Goal: Task Accomplishment & Management: Use online tool/utility

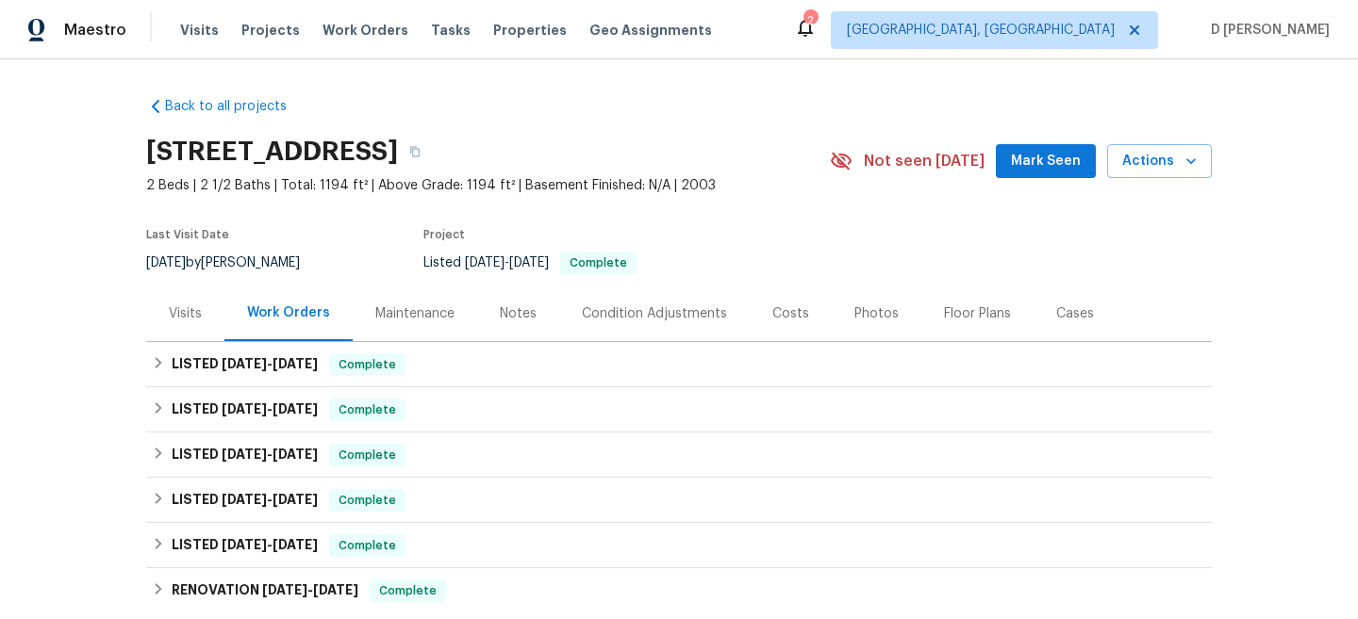
scroll to position [104, 0]
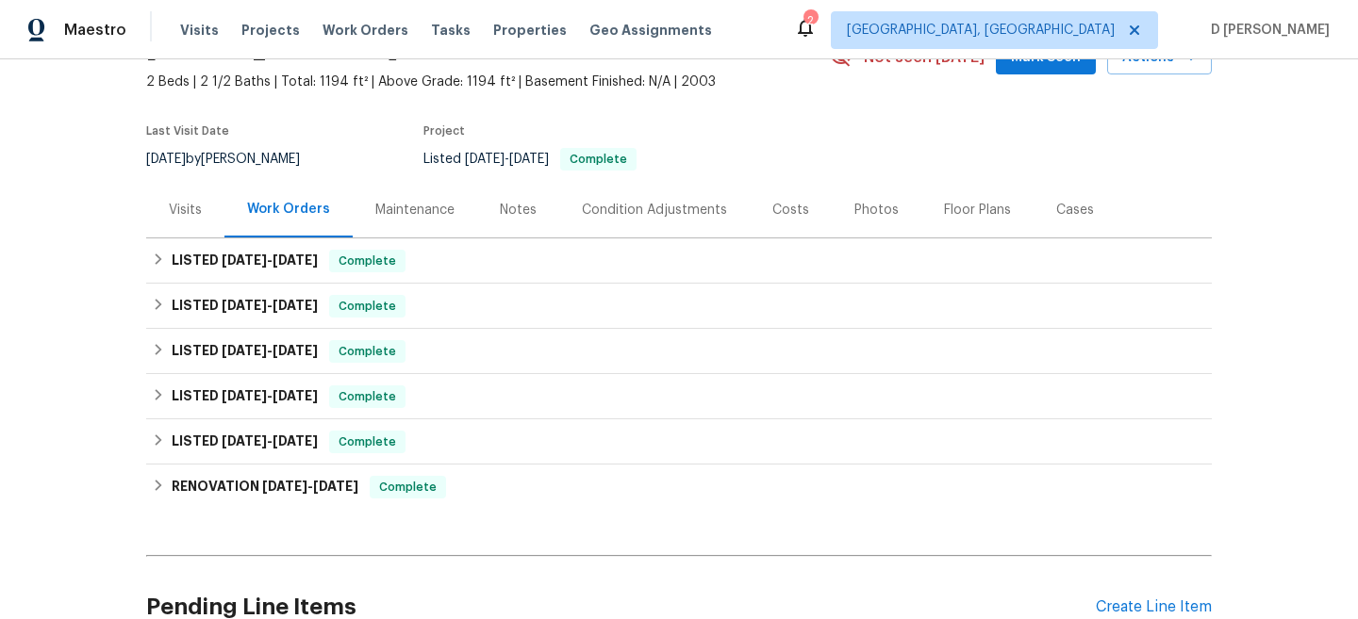
click at [190, 204] on div "Visits" at bounding box center [185, 210] width 33 height 19
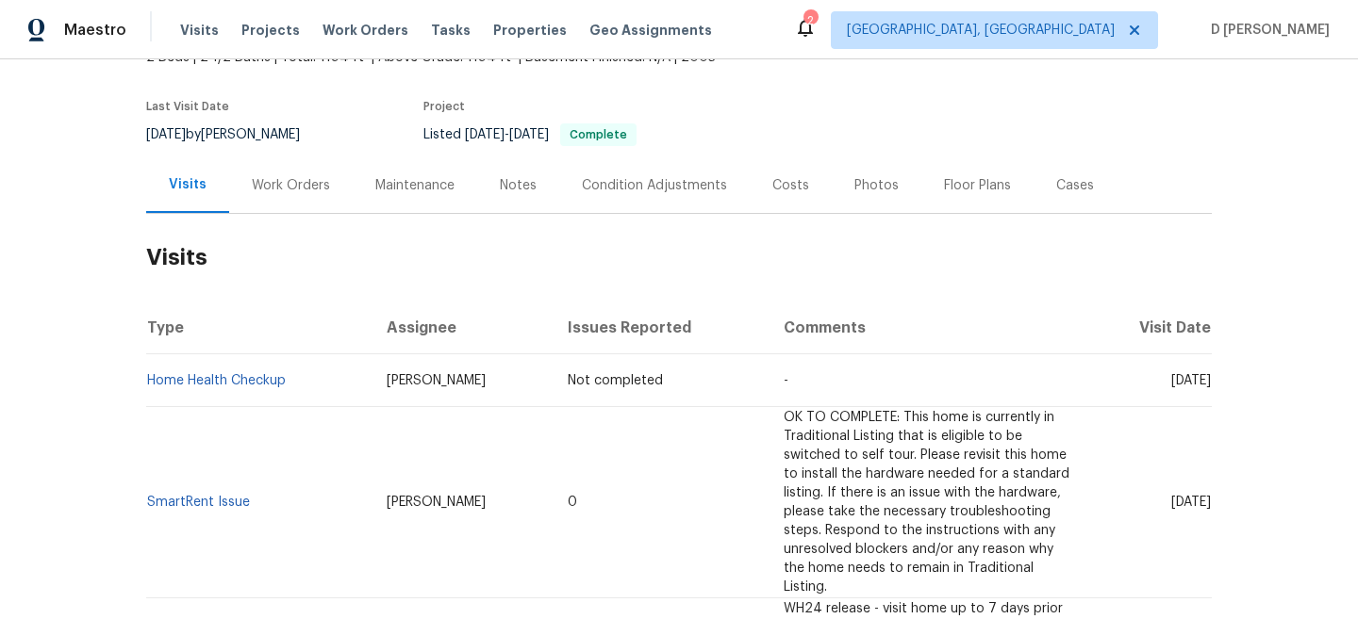
scroll to position [131, 0]
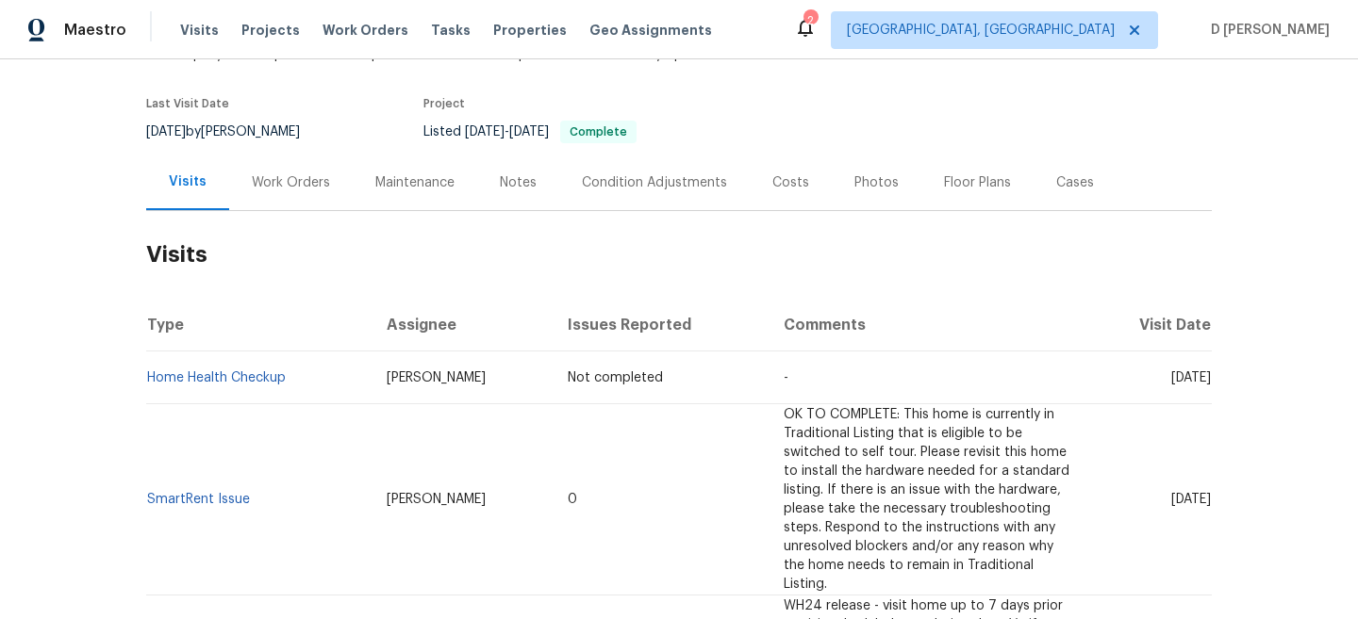
click at [407, 192] on div "Maintenance" at bounding box center [415, 183] width 124 height 56
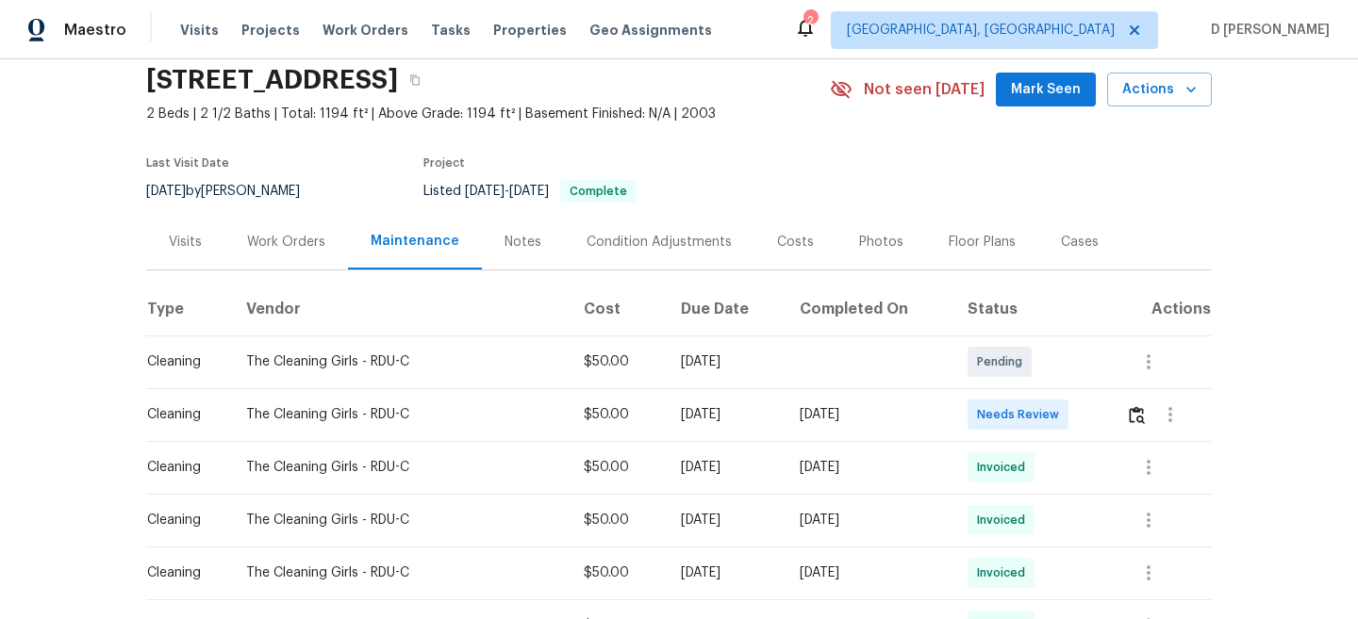
scroll to position [93, 0]
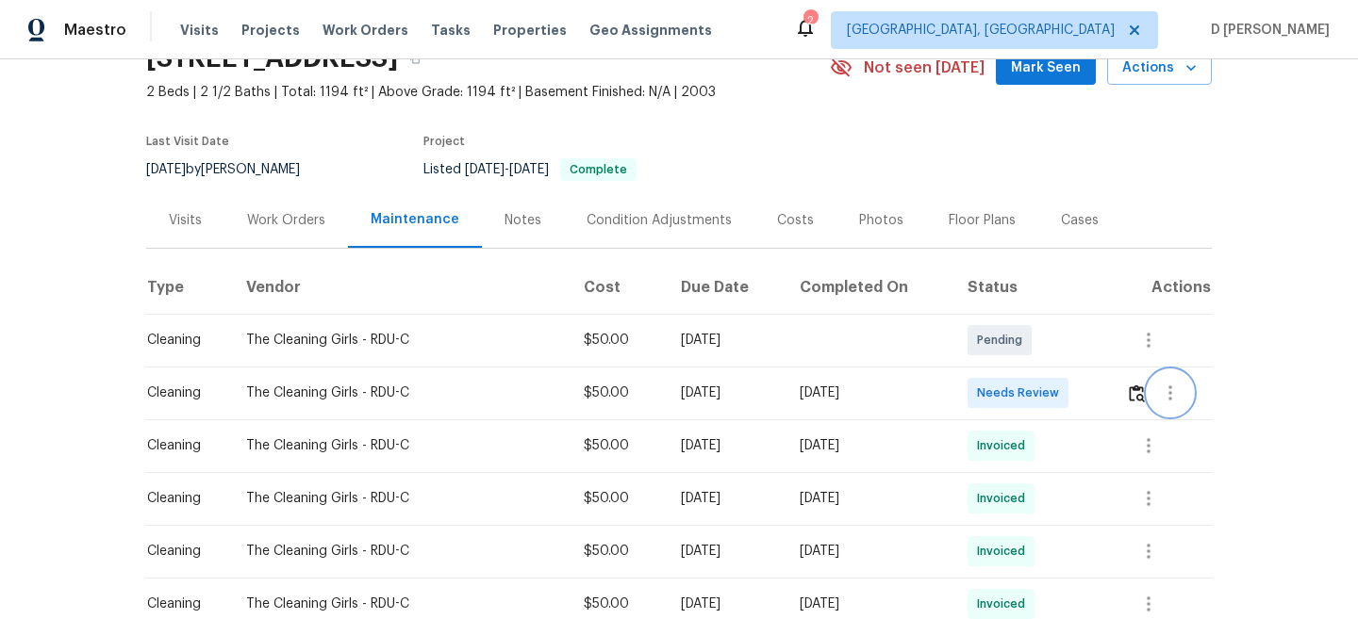
click at [1172, 400] on icon "button" at bounding box center [1170, 393] width 4 height 15
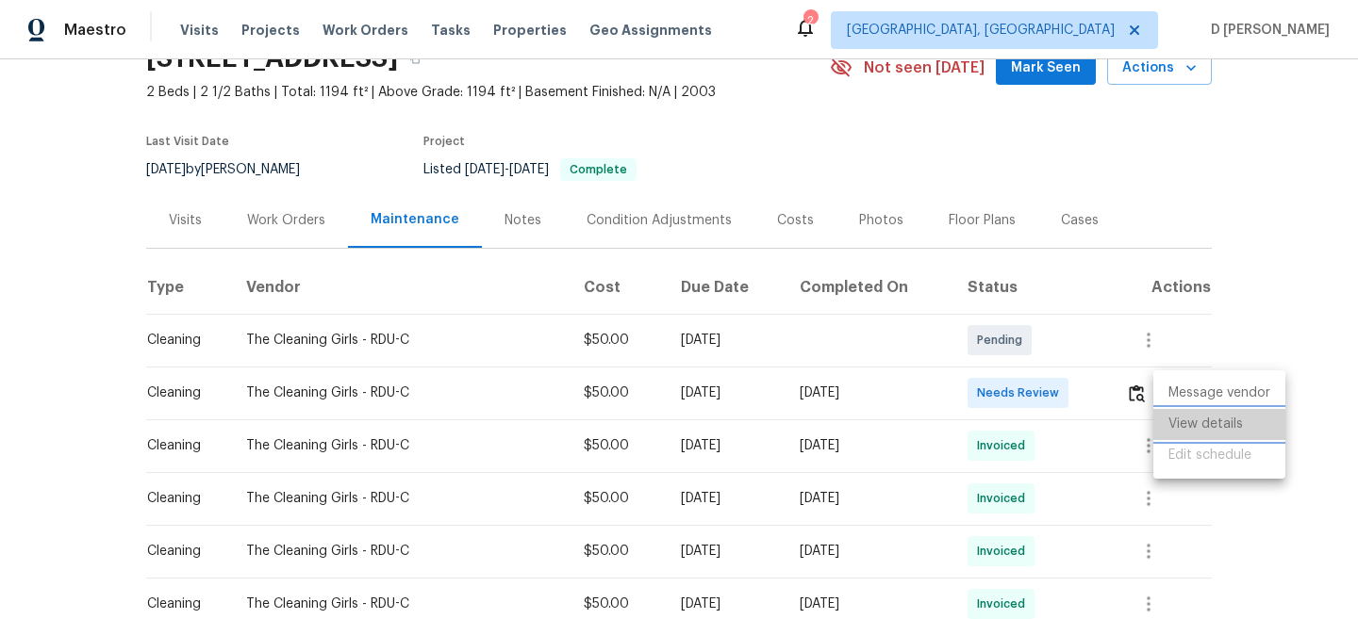
click at [1194, 417] on li "View details" at bounding box center [1219, 424] width 132 height 31
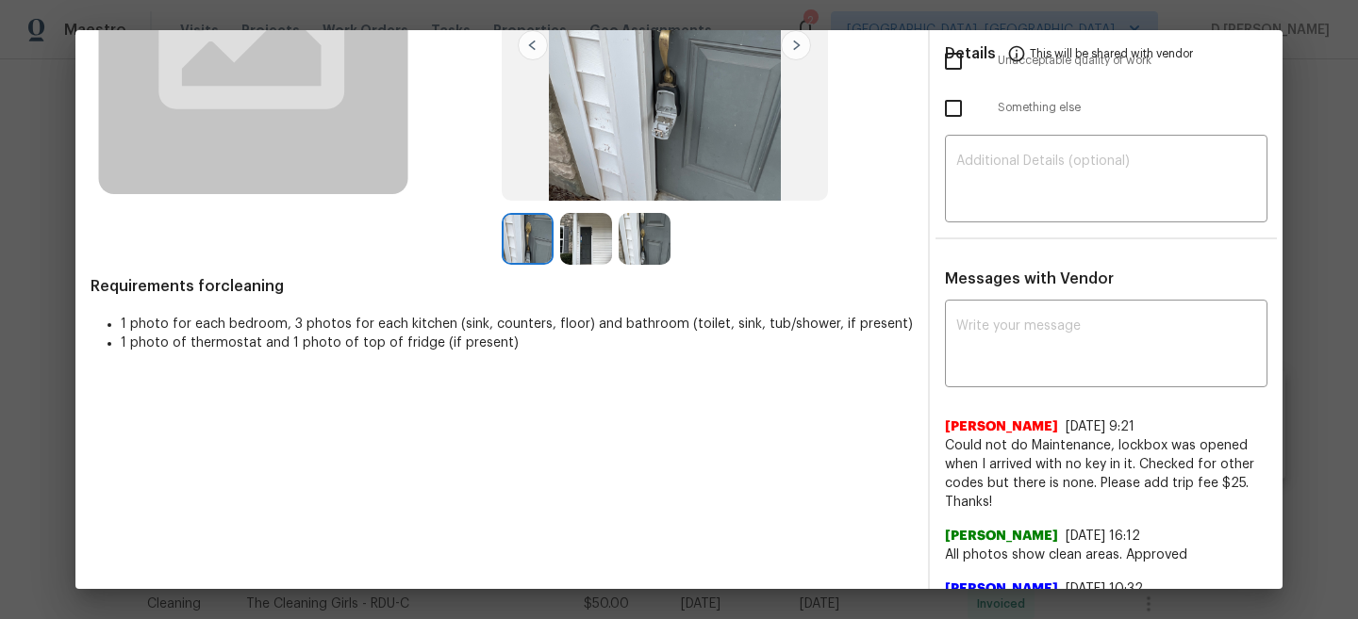
scroll to position [253, 0]
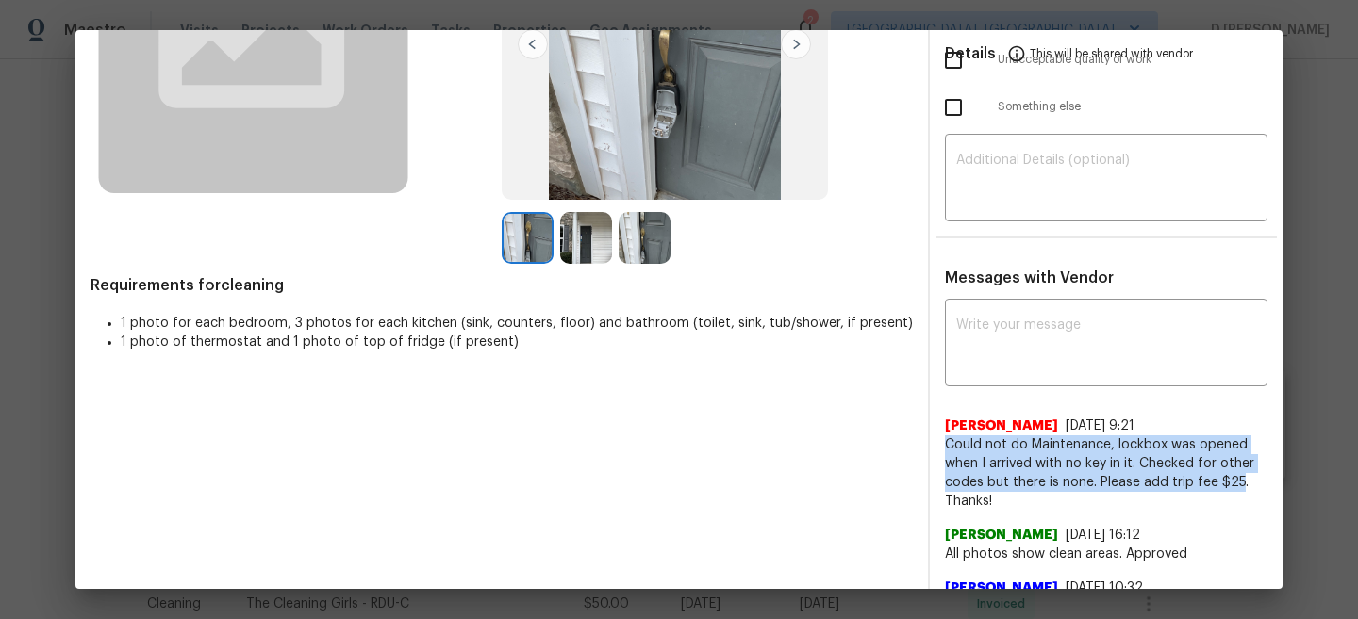
drag, startPoint x: 947, startPoint y: 440, endPoint x: 1239, endPoint y: 482, distance: 295.2
click at [1239, 482] on span "Could not do Maintenance, lockbox was opened when I arrived with no key in it. …" at bounding box center [1106, 473] width 322 height 75
copy span "Could not do Maintenance, lockbox was opened when I arrived with no key in it. …"
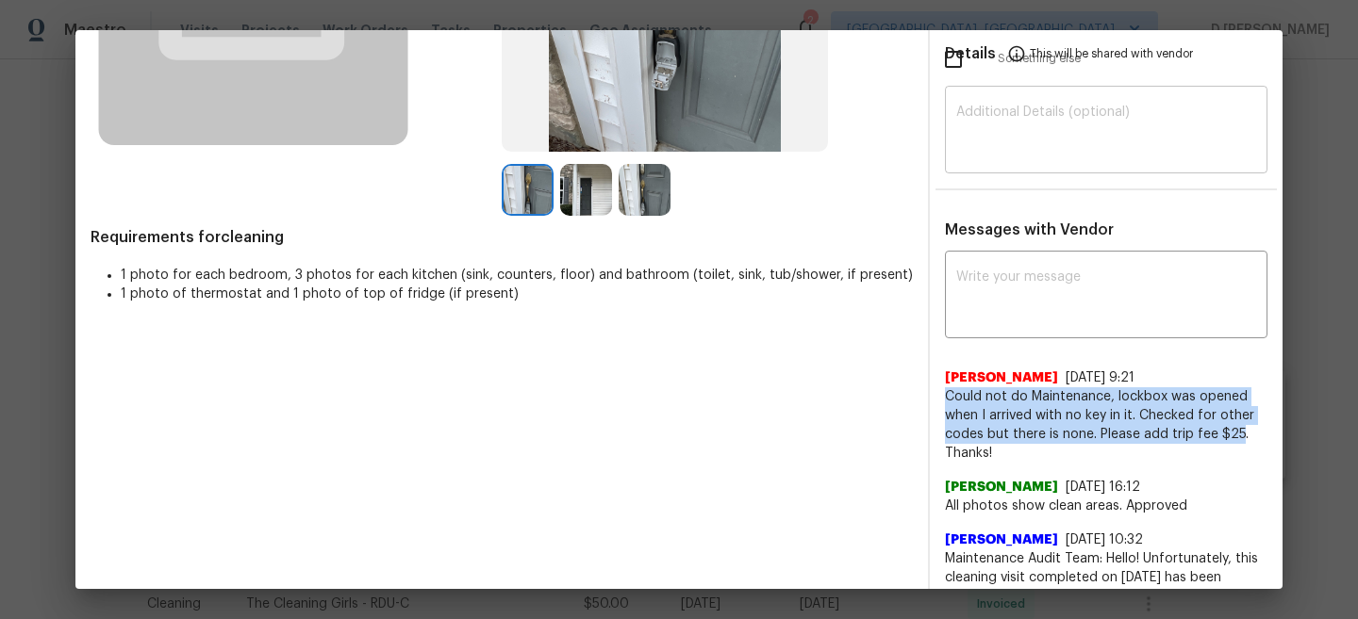
scroll to position [308, 0]
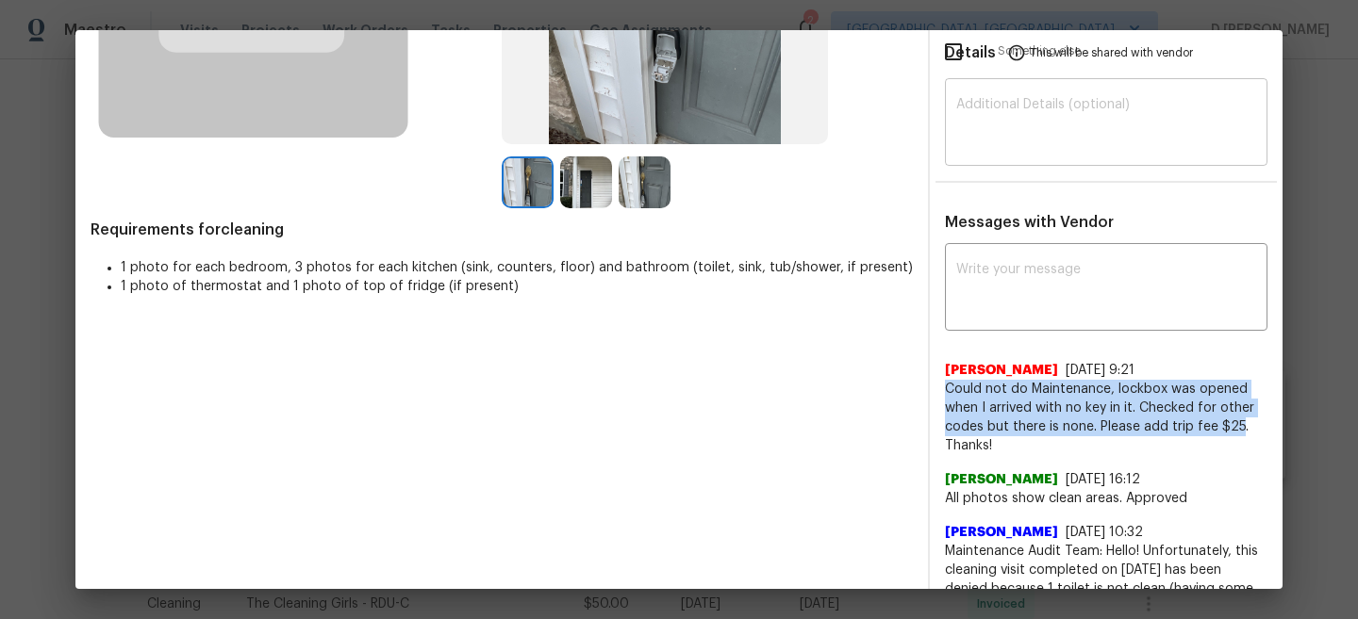
copy span "Could not do Maintenance, lockbox was opened when I arrived with no key in it. …"
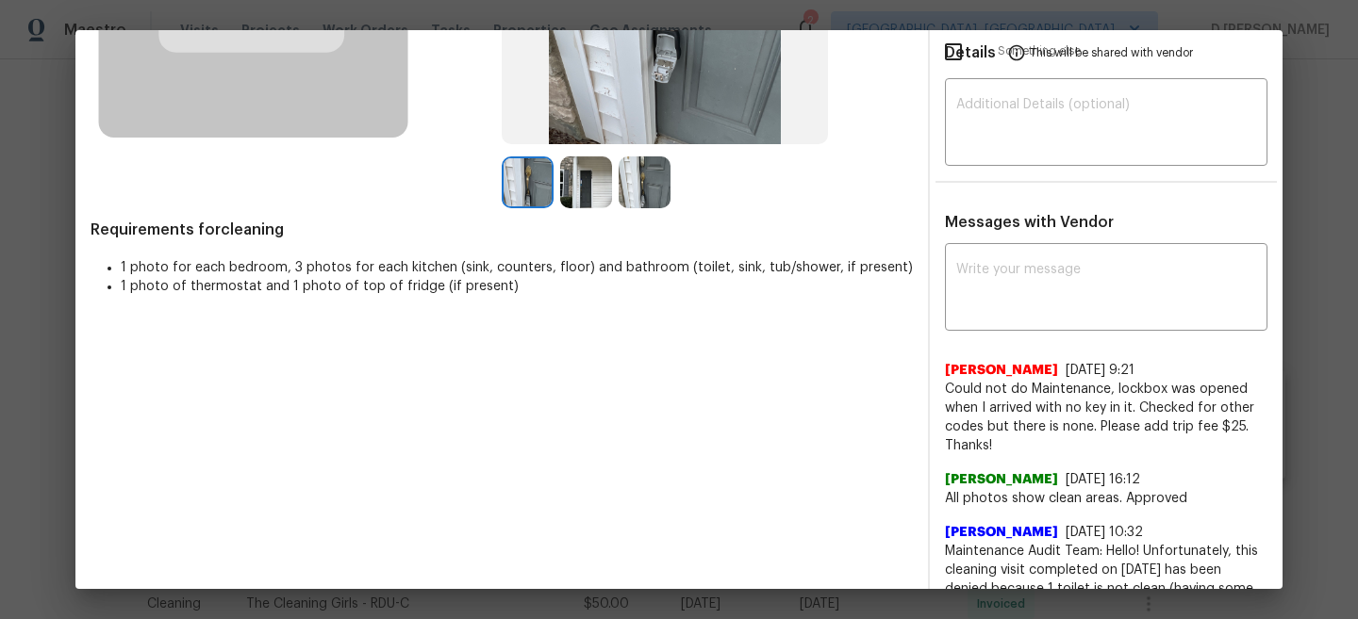
click at [1082, 480] on span "9/5/25, 16:12" at bounding box center [1102, 479] width 74 height 13
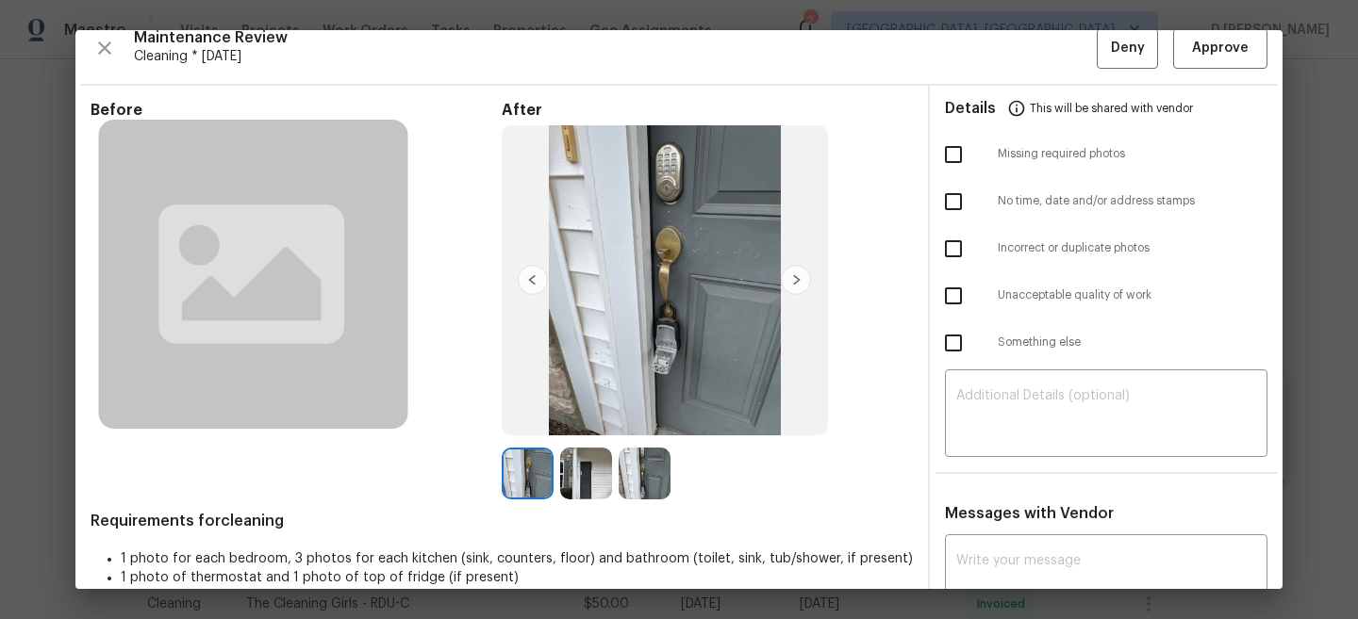
scroll to position [0, 0]
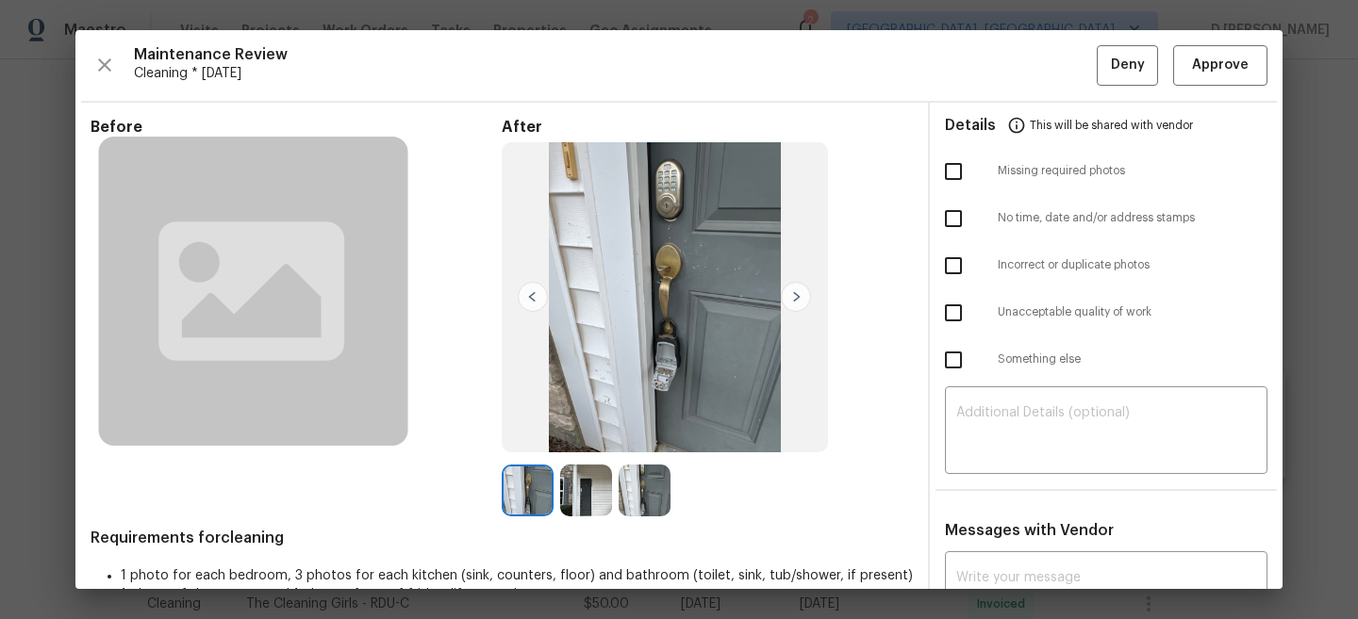
click at [951, 366] on input "checkbox" at bounding box center [953, 360] width 40 height 40
checkbox input "true"
click at [983, 412] on textarea at bounding box center [1106, 432] width 300 height 53
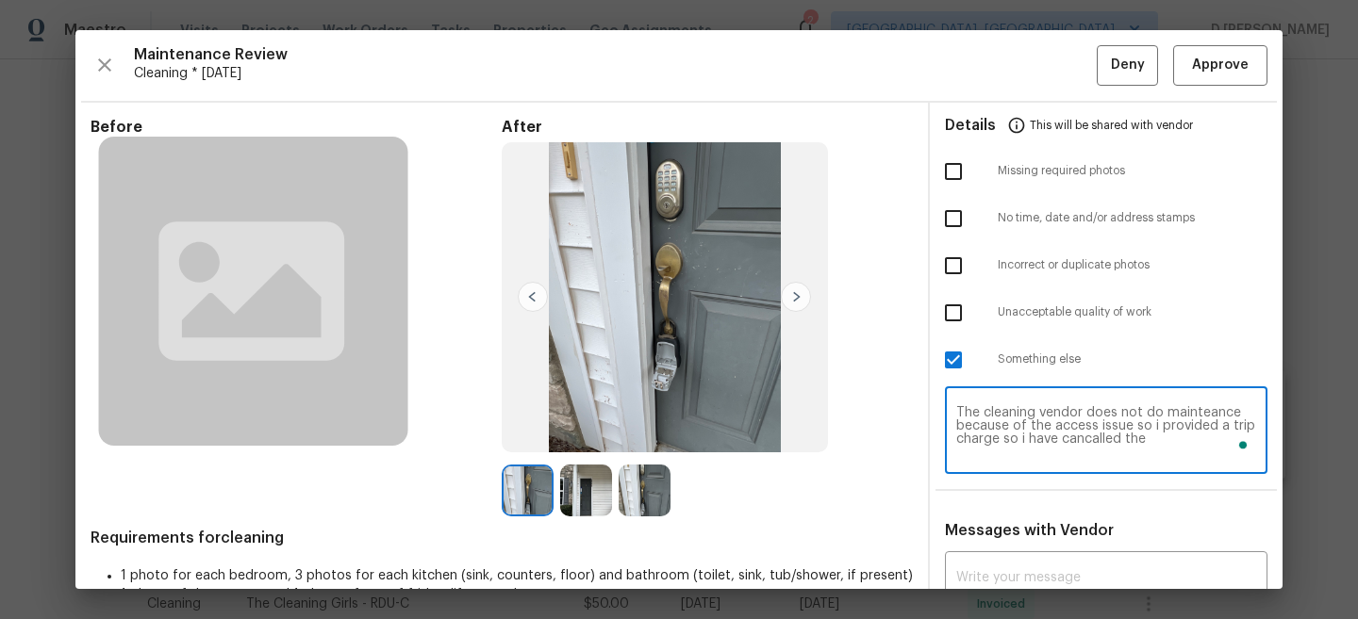
click at [1164, 444] on textarea "The cleaning vendor does not do mainteance because of the access issue so i pro…" at bounding box center [1106, 432] width 300 height 53
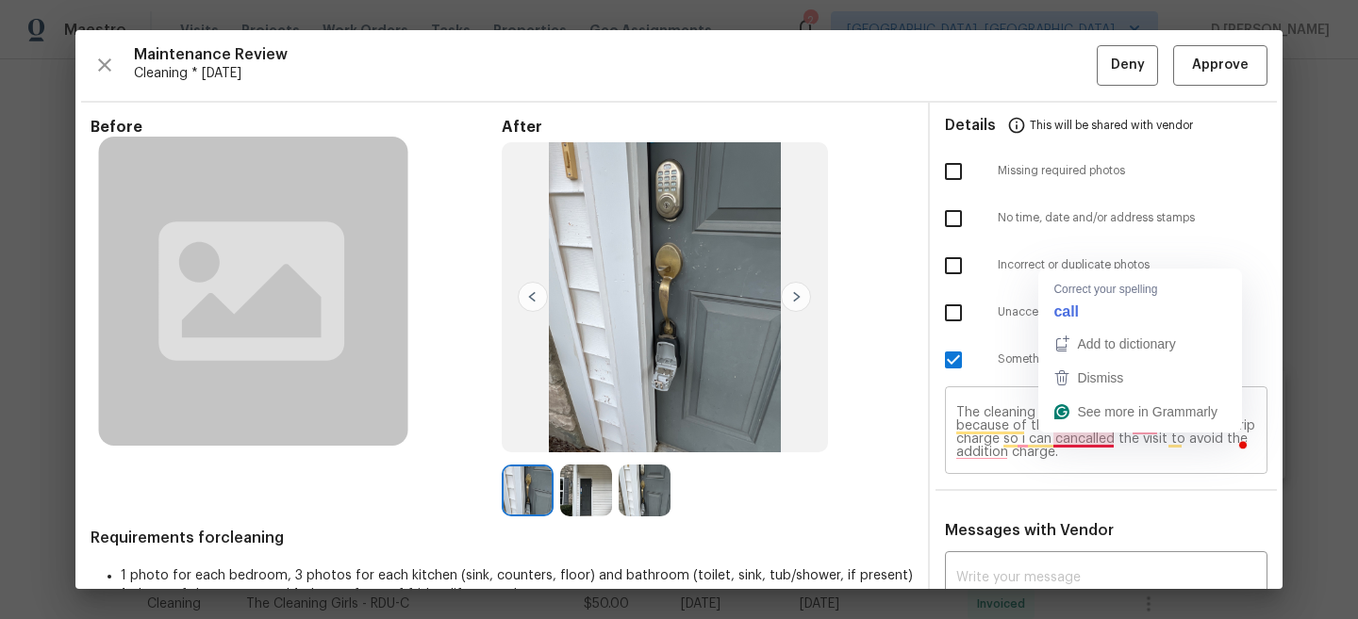
click at [1088, 459] on div "The cleaning vendor does not do mainteance because of the access issue so i pro…" at bounding box center [1106, 432] width 322 height 83
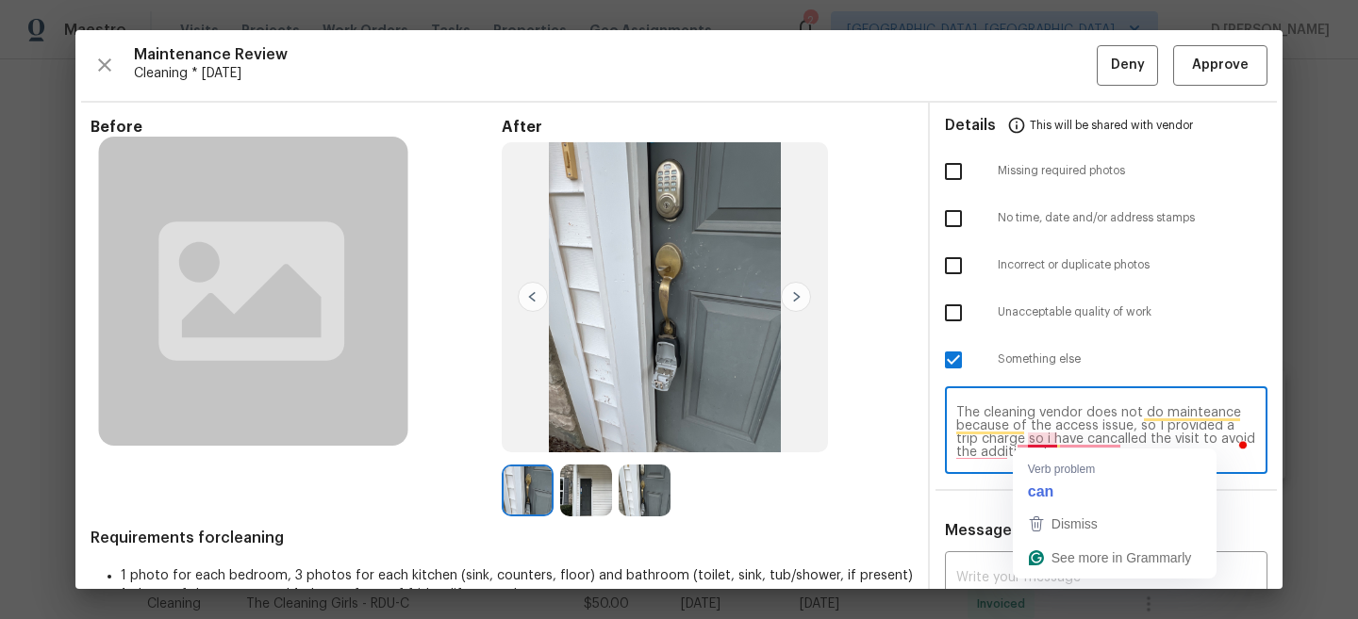
click at [1056, 438] on textarea "The cleaning vendor does not do mainteance because of the access issue, so I pr…" at bounding box center [1106, 432] width 300 height 53
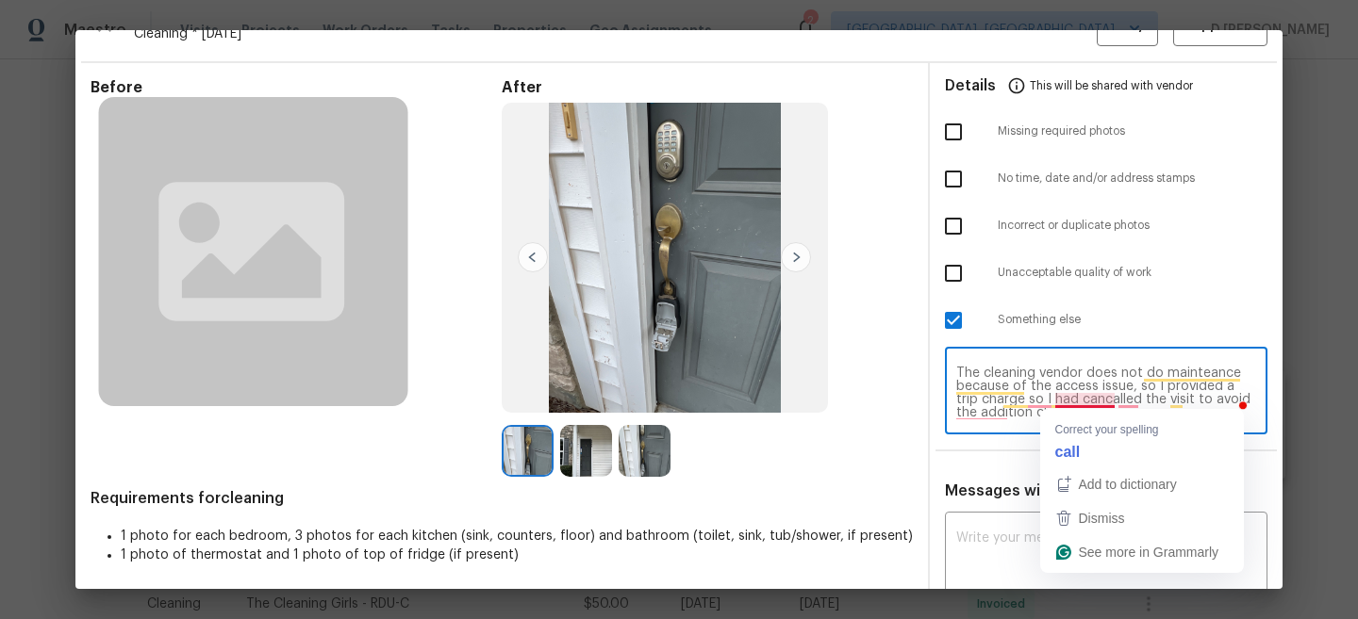
click at [1063, 402] on textarea "The cleaning vendor does not do mainteance because of the access issue, so I pr…" at bounding box center [1106, 393] width 300 height 53
click at [1094, 389] on textarea "The cleaning vendor does not do mainteance because of the access issue, so I pr…" at bounding box center [1106, 393] width 300 height 53
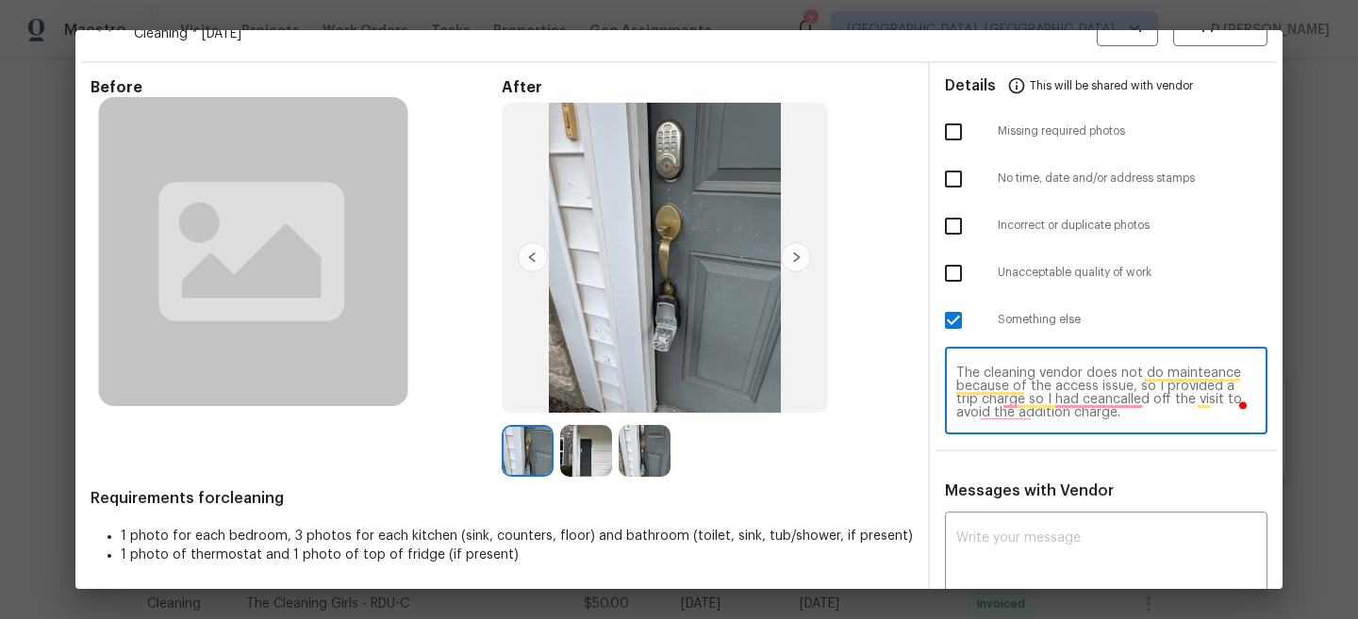
drag, startPoint x: 955, startPoint y: 370, endPoint x: 1098, endPoint y: 413, distance: 149.7
click at [1098, 413] on textarea "The cleaning vendor does not do mainteance because of the access issue, so I pr…" at bounding box center [1106, 393] width 300 height 53
type textarea "The cleaning vendor does not do mainteance because of the access issue, so I pr…"
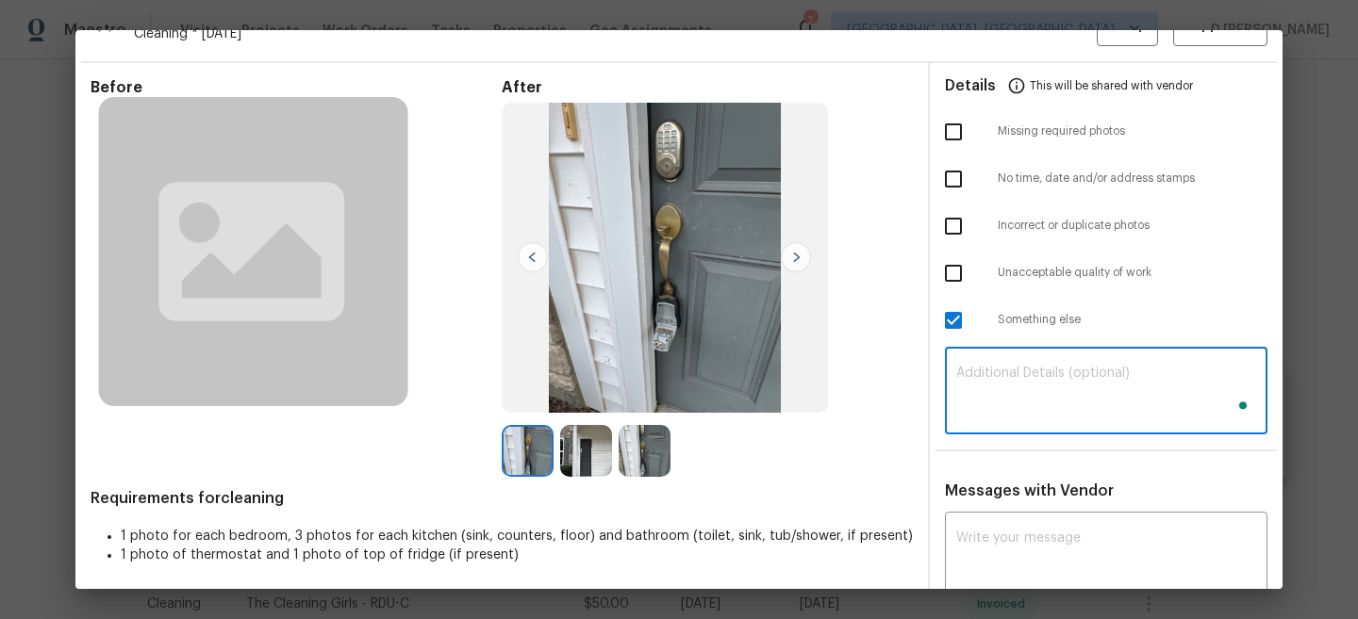
paste textarea "The cleaning vendor was unable to complete the maintenance due to an access iss…"
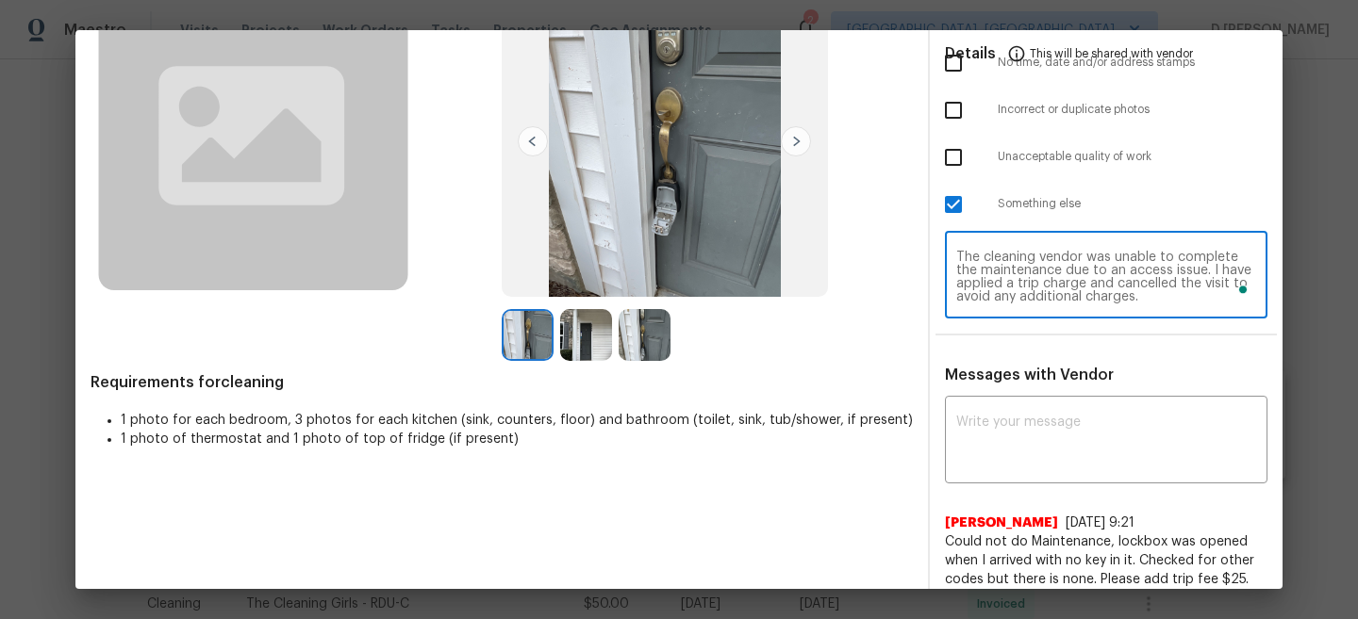
scroll to position [154, 0]
type textarea "The cleaning vendor was unable to complete the maintenance due to an access iss…"
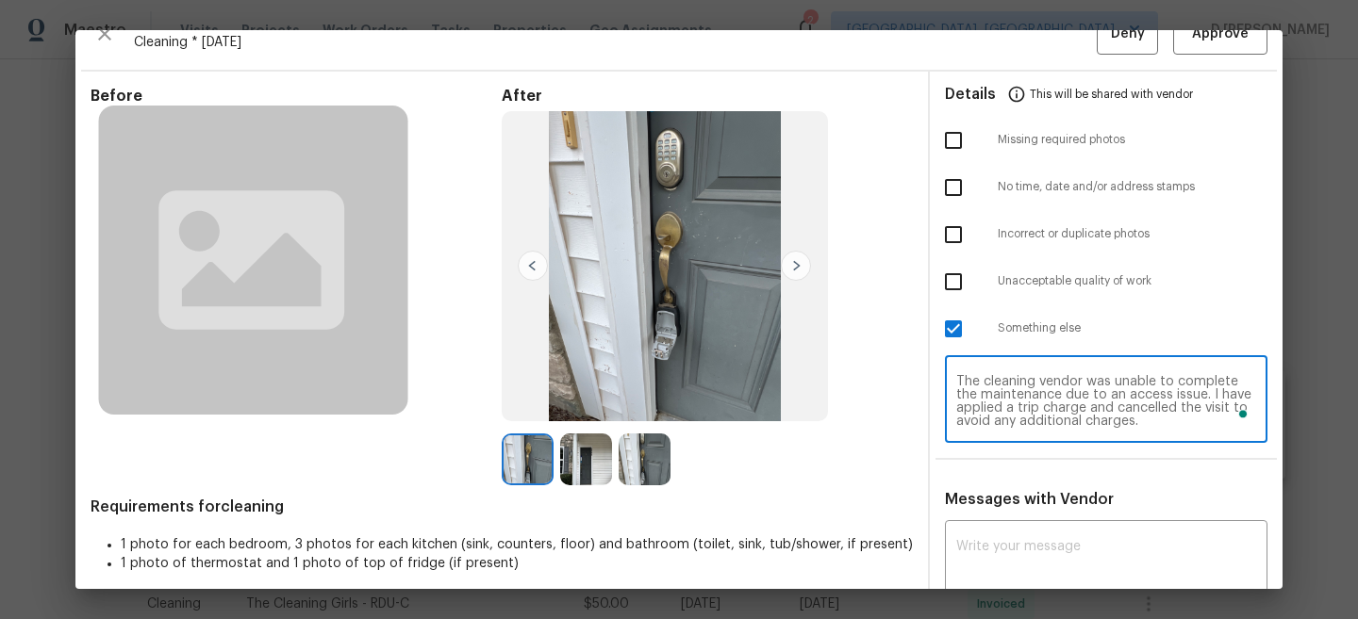
scroll to position [30, 0]
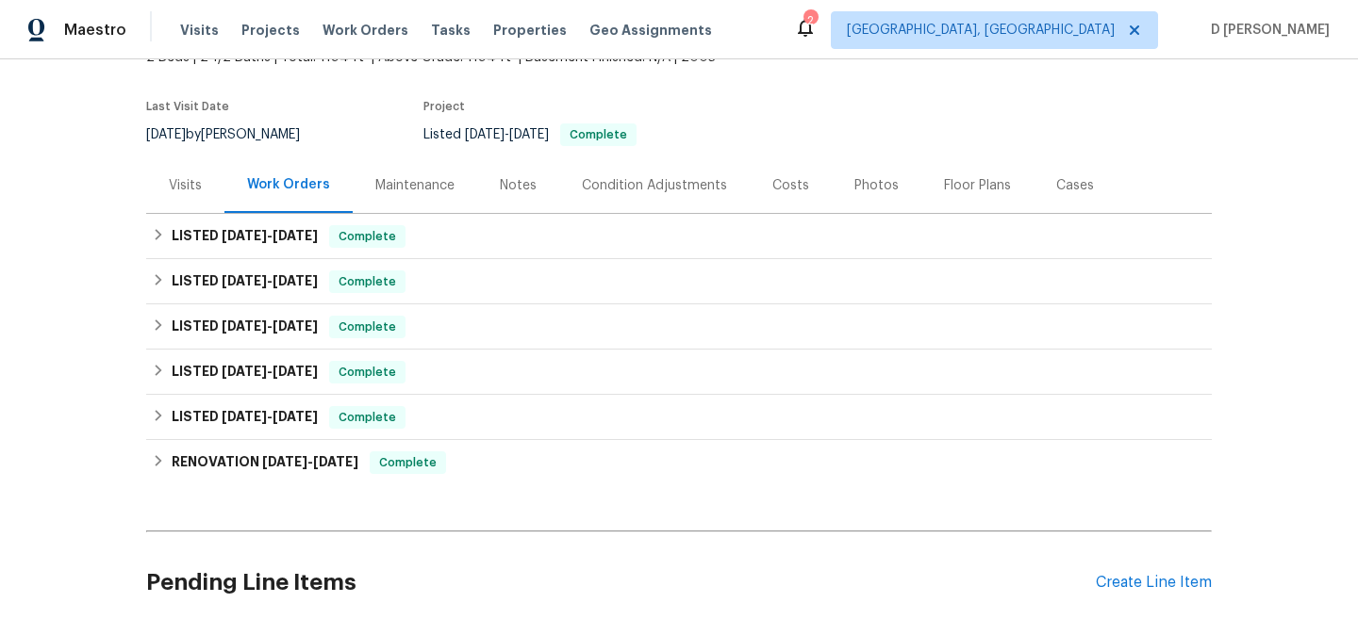
scroll to position [136, 0]
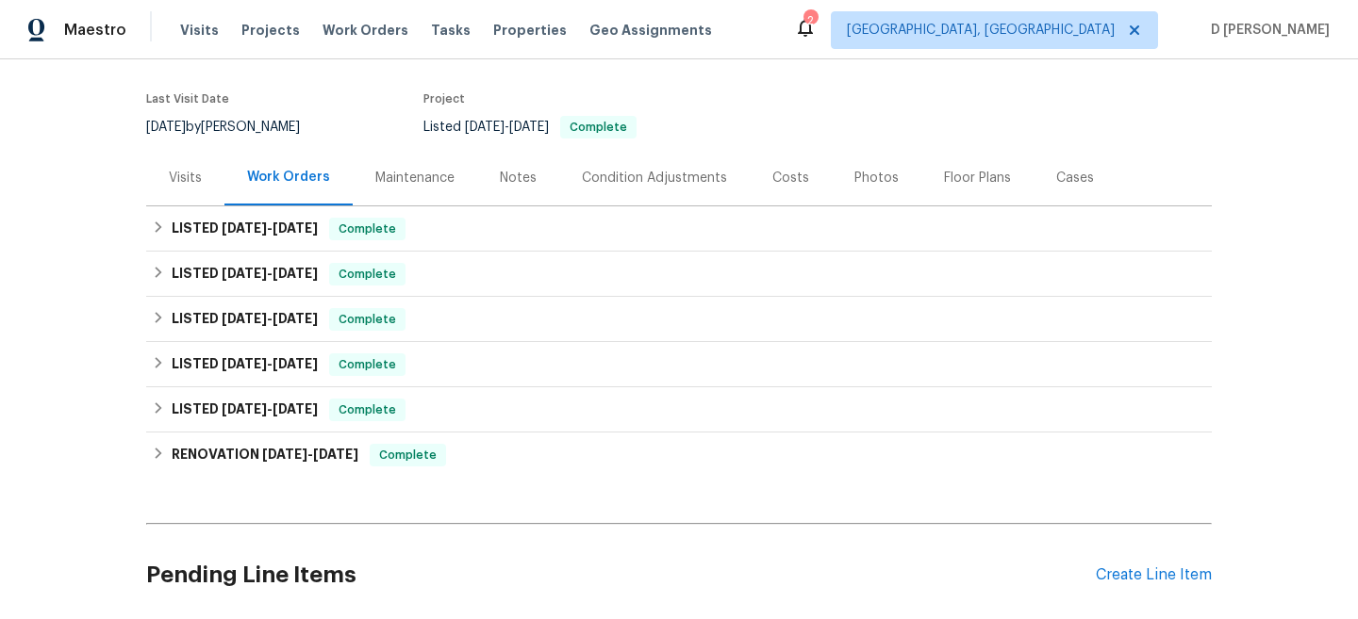
click at [189, 177] on div "Visits" at bounding box center [185, 178] width 33 height 19
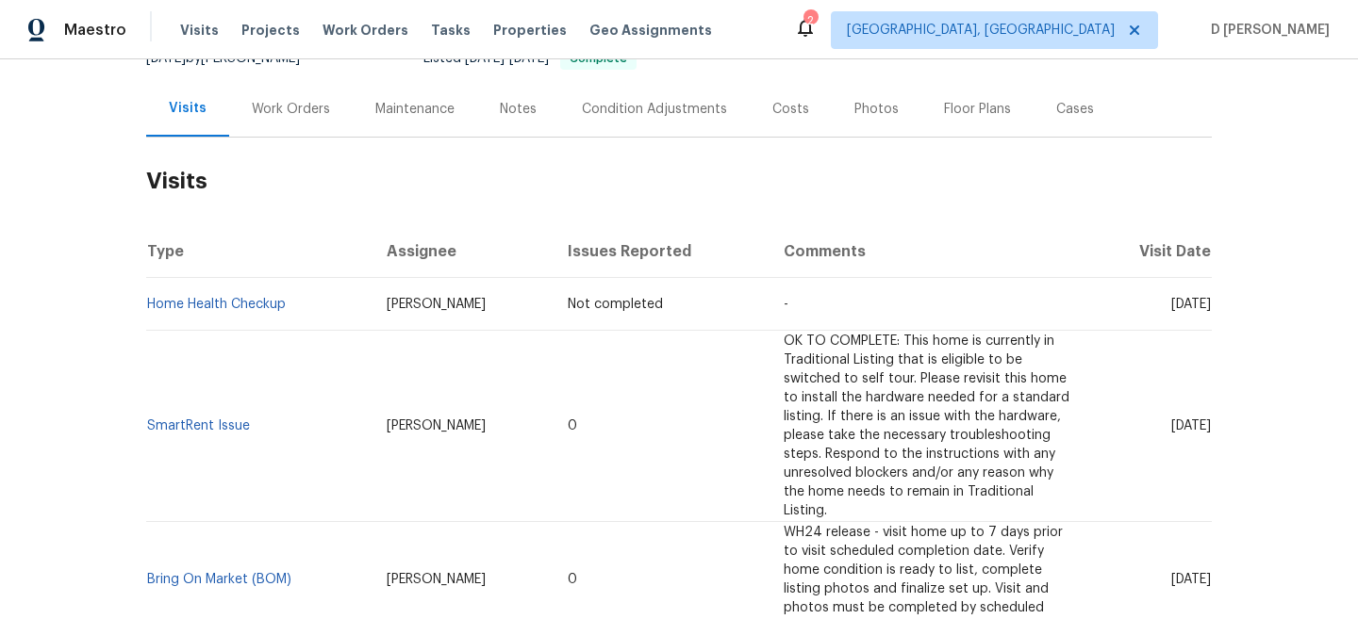
scroll to position [220, 0]
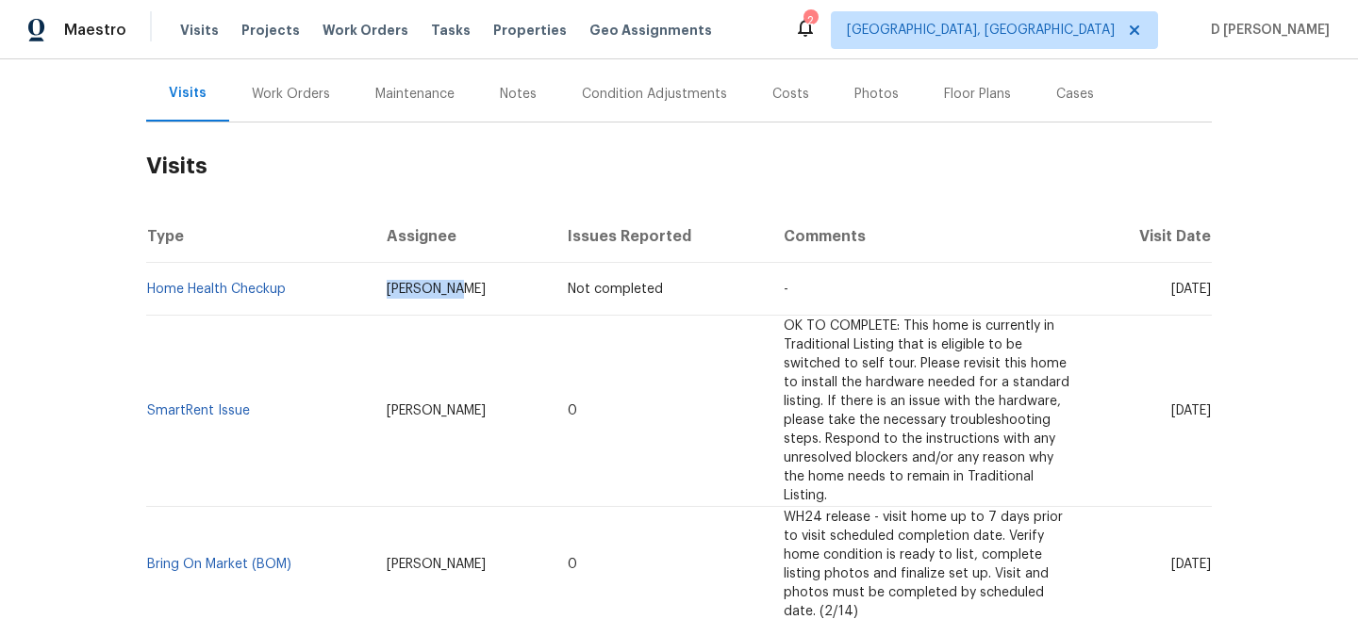
drag, startPoint x: 461, startPoint y: 291, endPoint x: 372, endPoint y: 287, distance: 88.8
click at [372, 287] on td "Shawn Wise" at bounding box center [462, 289] width 181 height 53
copy span "Shawn Wise"
drag, startPoint x: 294, startPoint y: 294, endPoint x: 149, endPoint y: 282, distance: 145.7
click at [149, 282] on td "Home Health Checkup" at bounding box center [258, 289] width 225 height 53
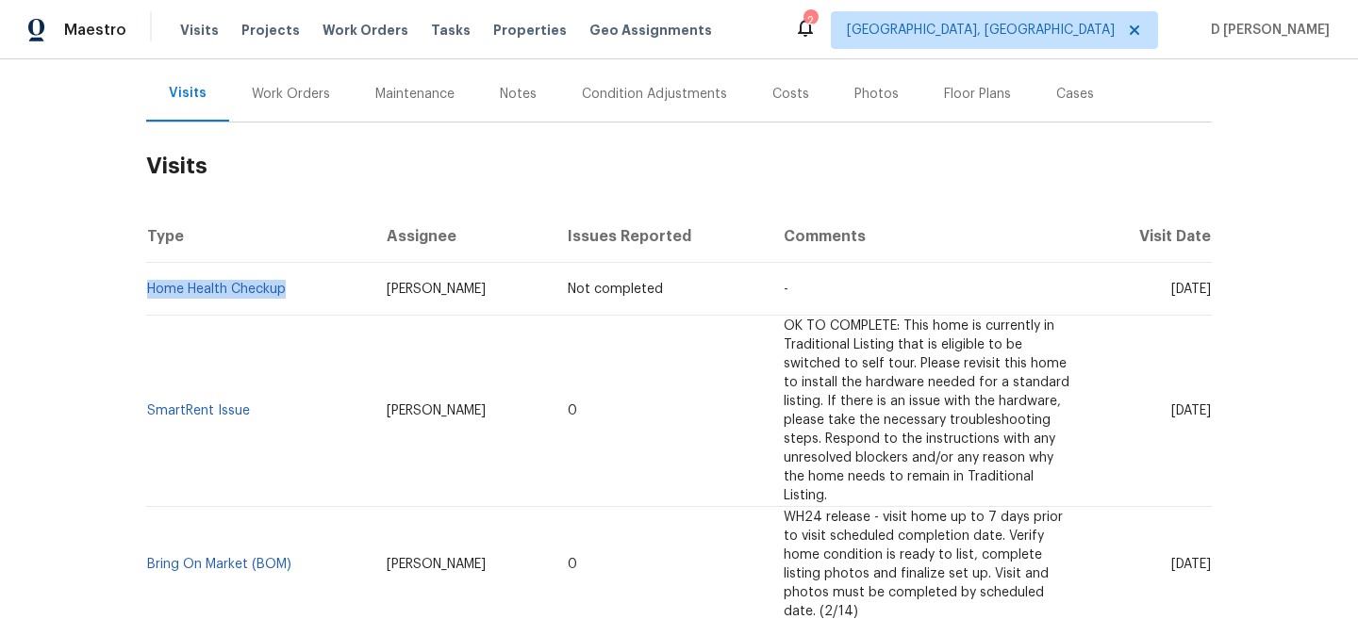
copy link "Home Health Checkup"
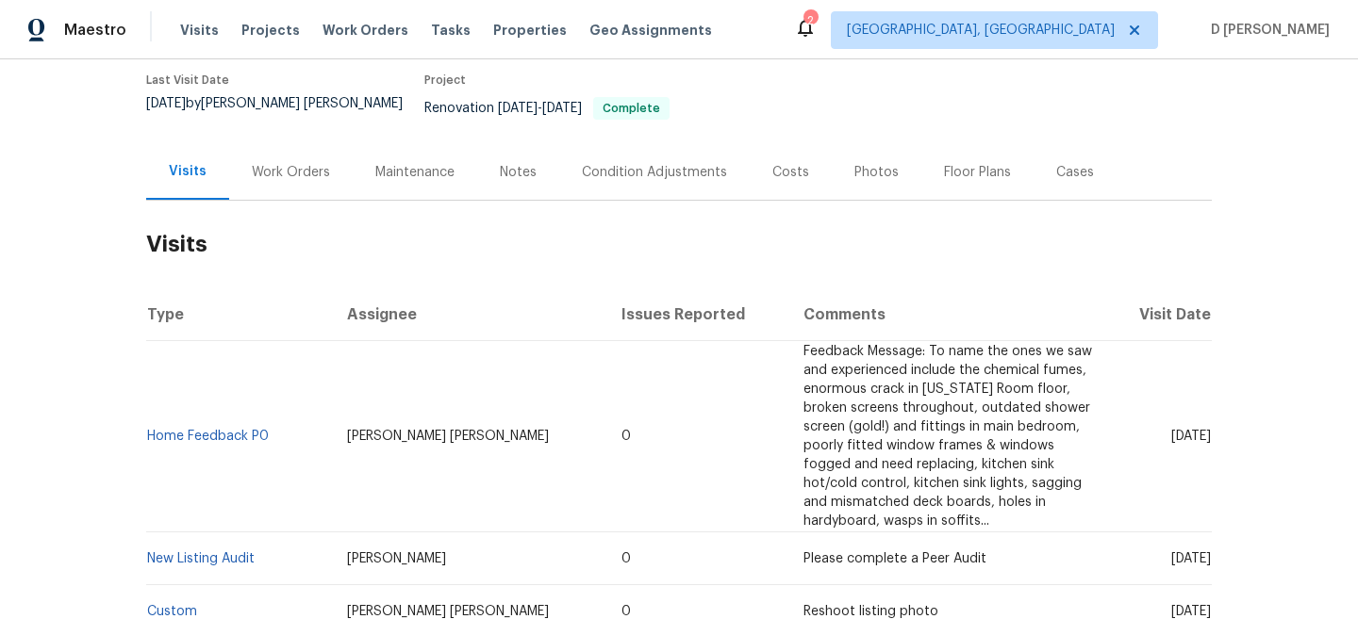
scroll to position [157, 0]
click at [296, 177] on div "Work Orders" at bounding box center [291, 170] width 124 height 56
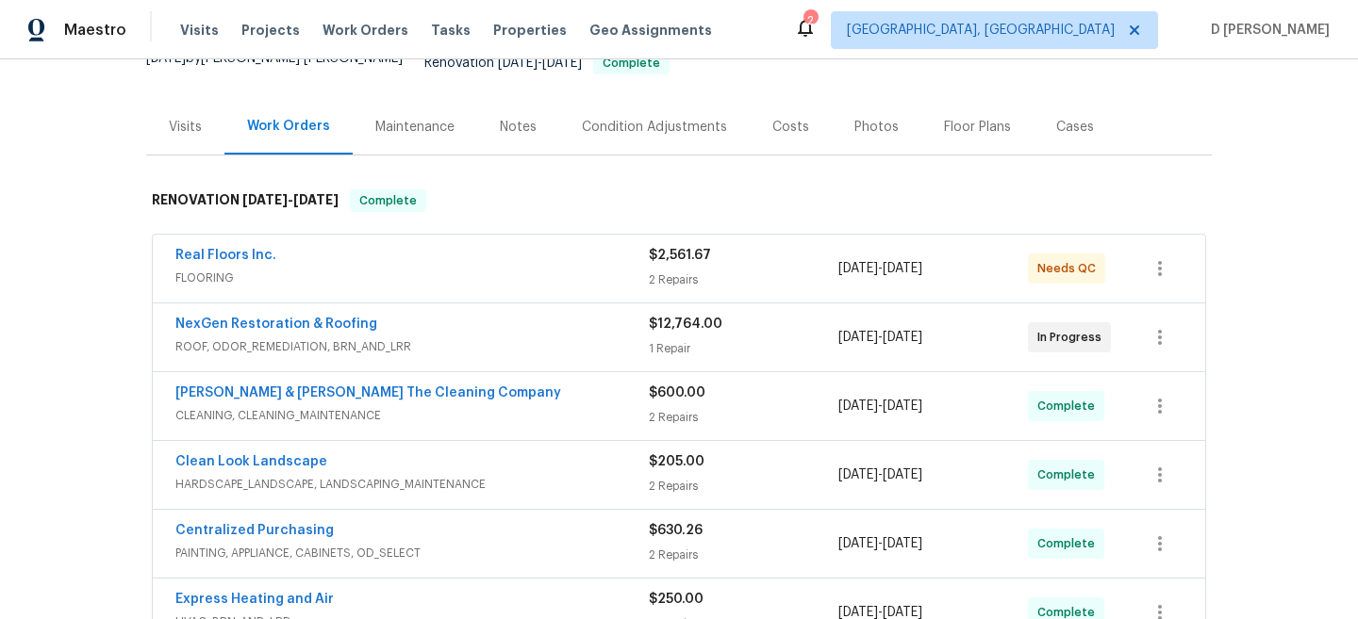
scroll to position [211, 0]
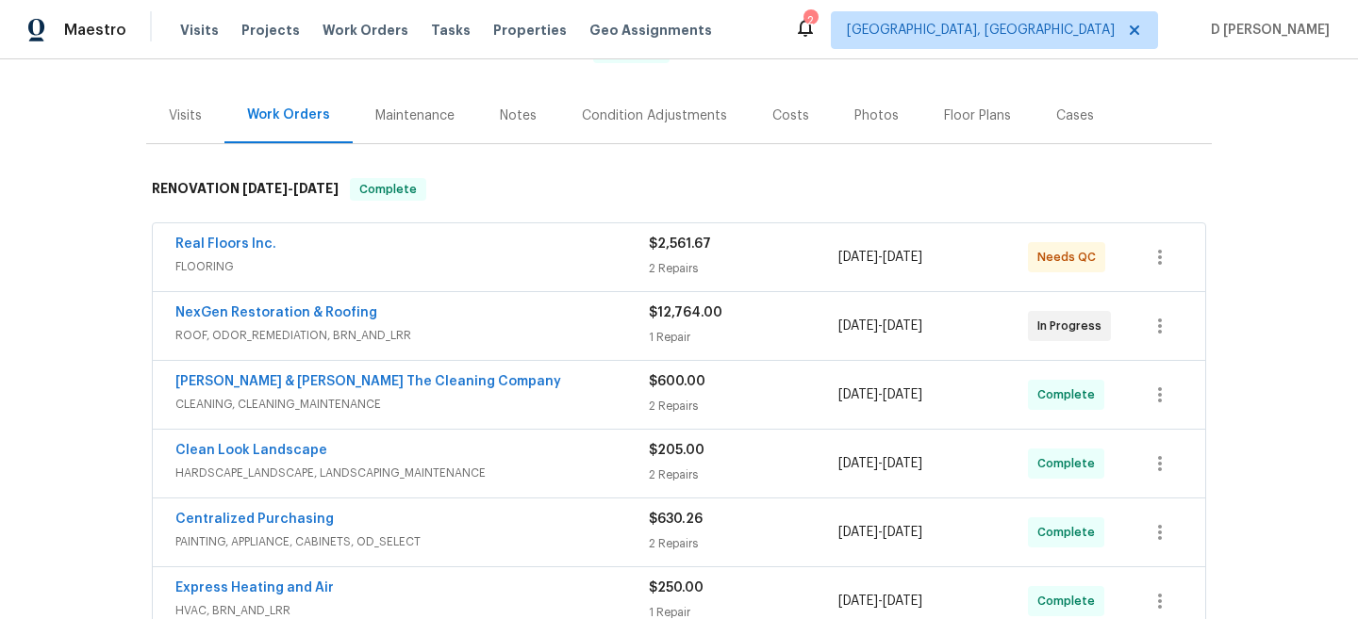
click at [419, 326] on span "ROOF, ODOR_REMEDIATION, BRN_AND_LRR" at bounding box center [411, 335] width 473 height 19
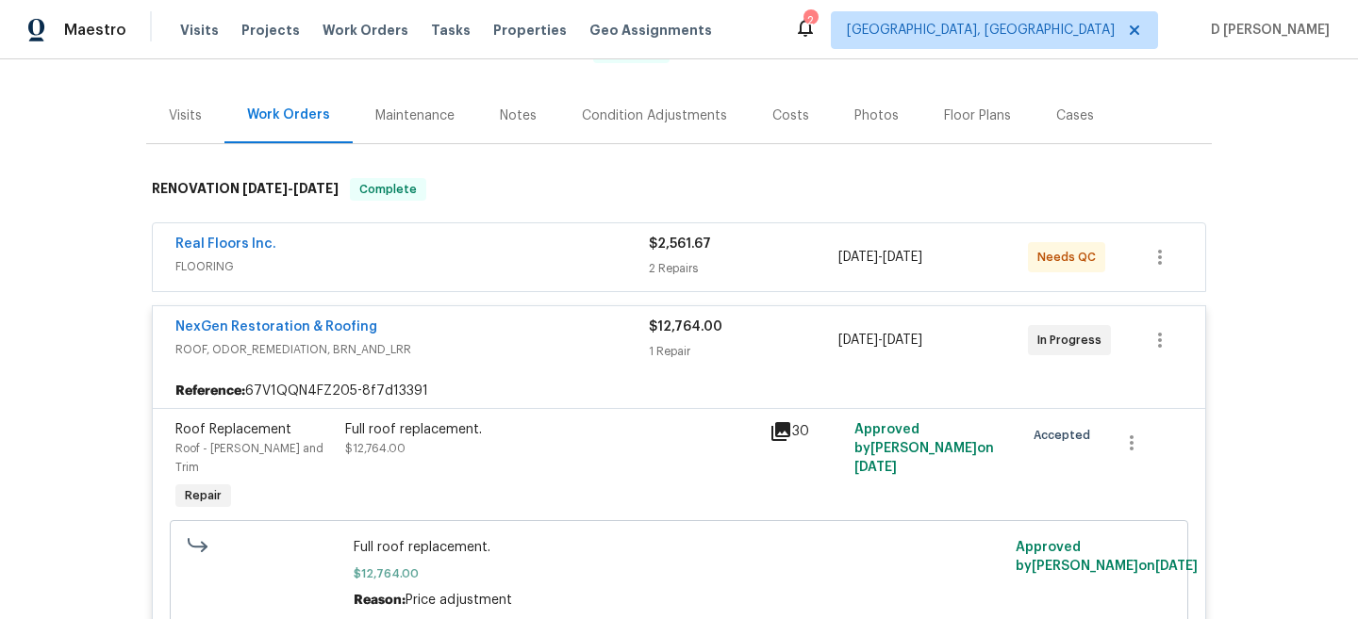
click at [409, 351] on div "NexGen Restoration & Roofing ROOF, ODOR_REMEDIATION, BRN_AND_LRR $12,764.00 1 R…" at bounding box center [679, 340] width 1052 height 68
click at [192, 107] on div "Visits" at bounding box center [185, 116] width 33 height 19
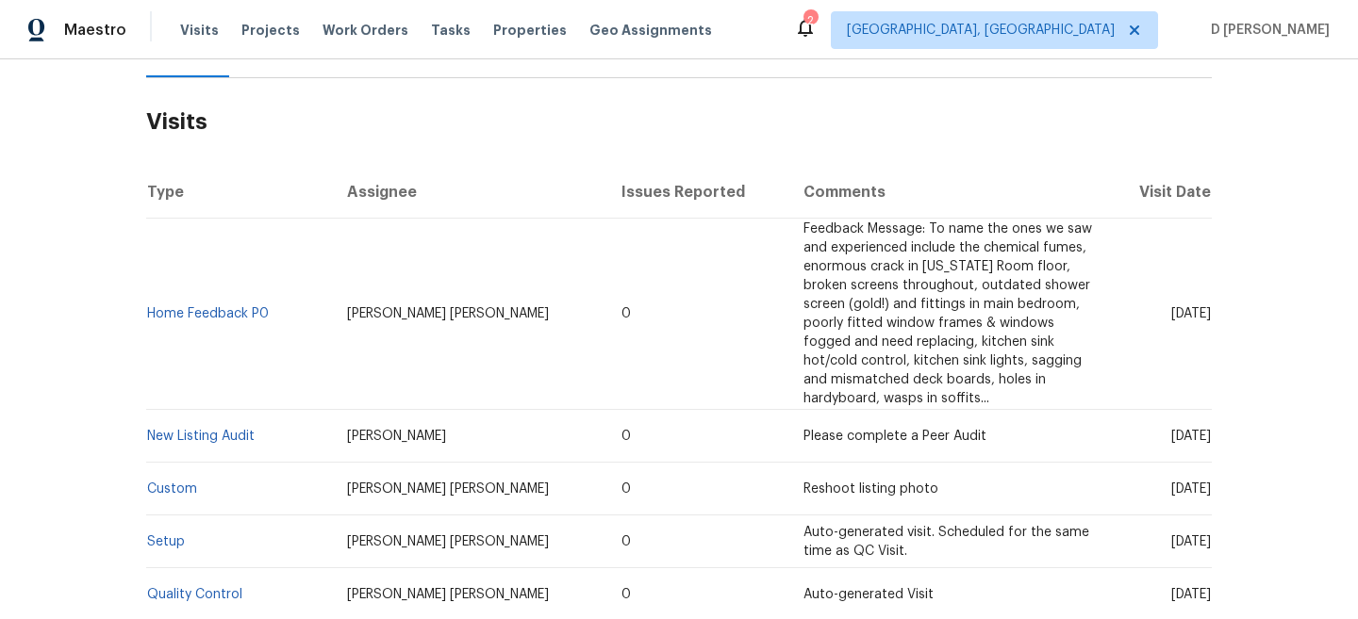
scroll to position [279, 0]
drag, startPoint x: 359, startPoint y: 302, endPoint x: 498, endPoint y: 304, distance: 138.6
click at [498, 304] on td "David Puente Yanes" at bounding box center [469, 312] width 274 height 191
copy span "David Puente Yanes"
drag, startPoint x: 269, startPoint y: 305, endPoint x: 150, endPoint y: 295, distance: 119.2
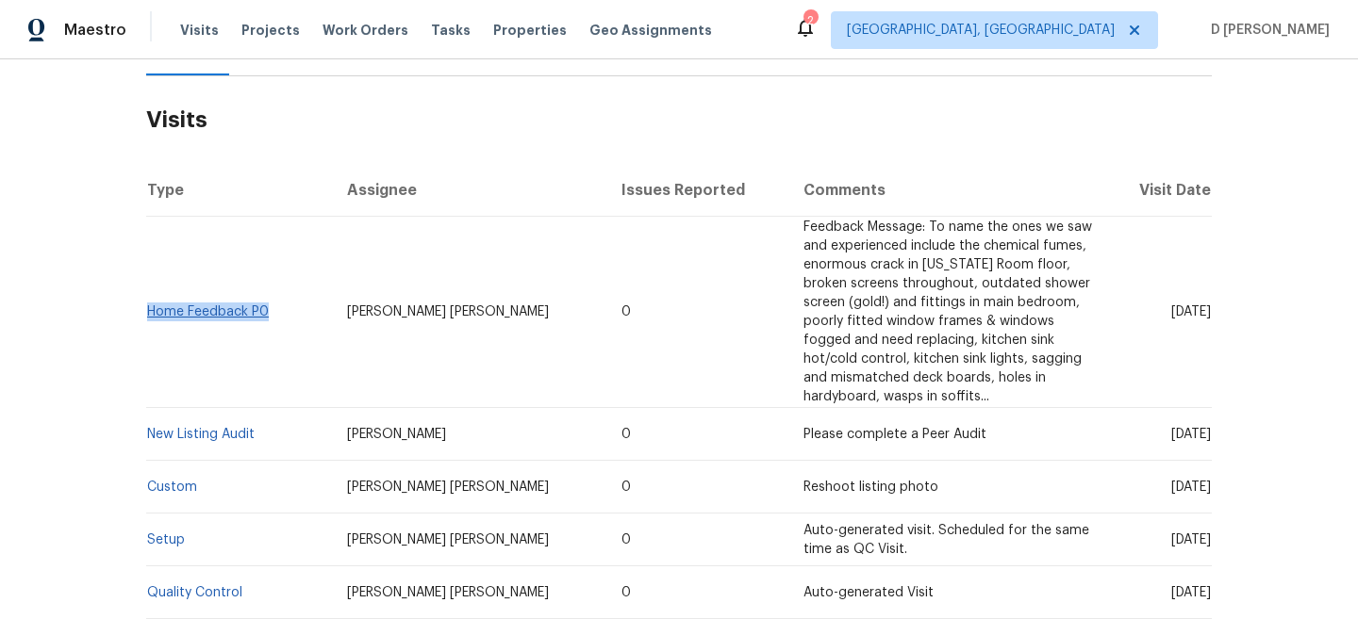
click at [150, 295] on td "Home Feedback P0" at bounding box center [239, 312] width 186 height 191
copy link "Home Feedback P0"
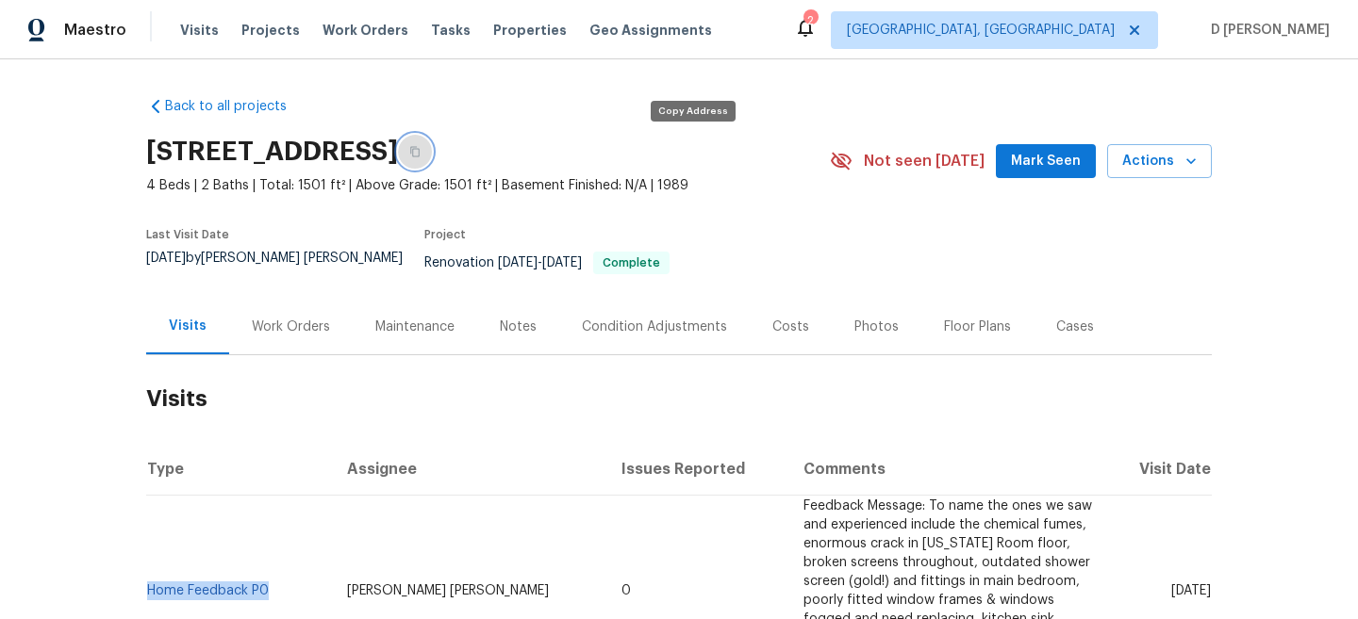
click at [420, 153] on icon "button" at bounding box center [414, 152] width 9 height 10
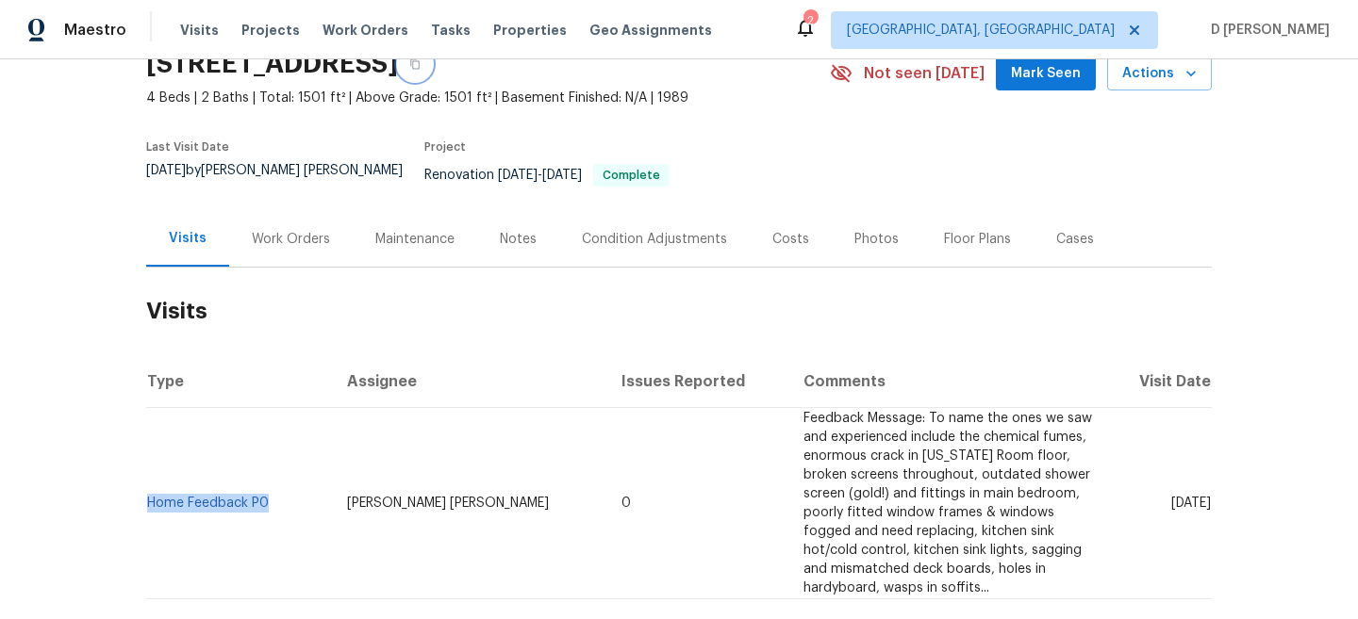
scroll to position [99, 0]
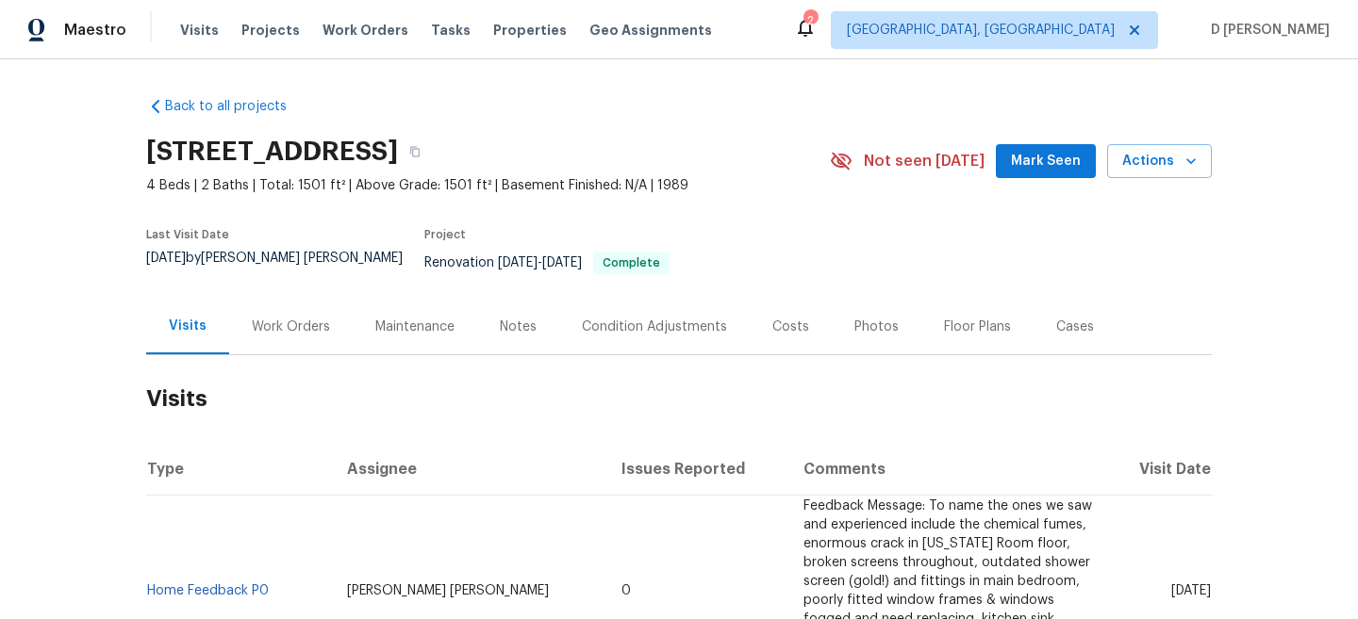
scroll to position [163, 0]
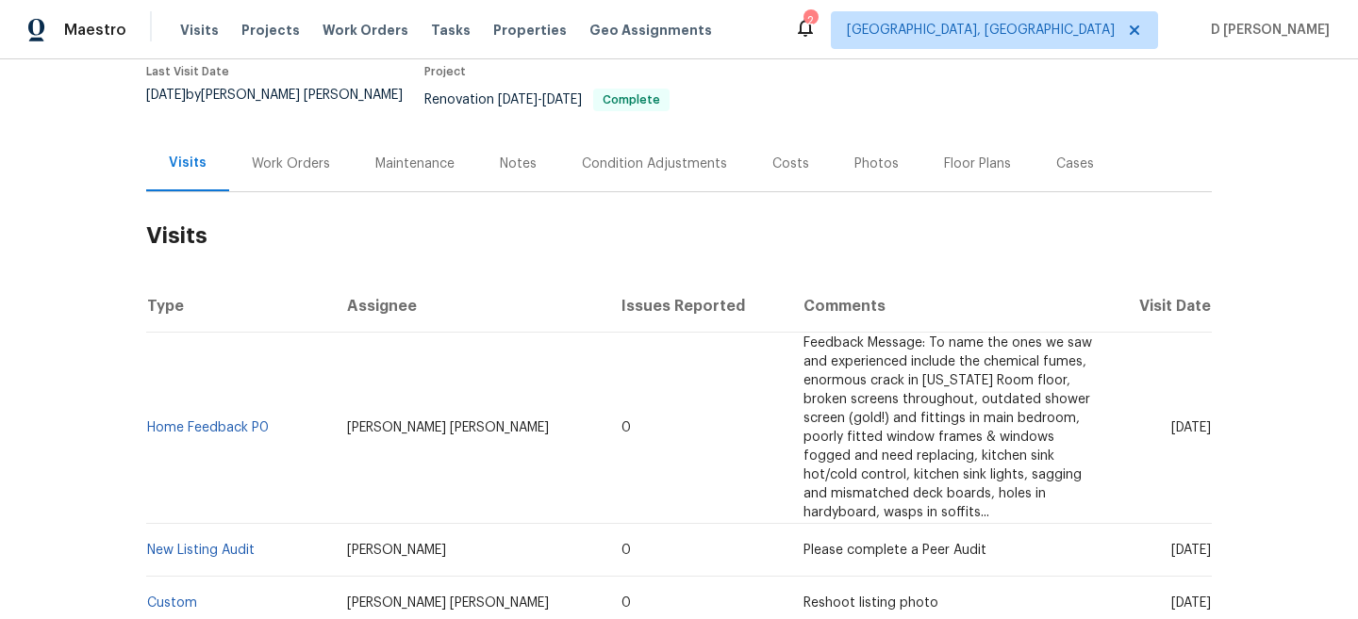
drag, startPoint x: 1134, startPoint y: 414, endPoint x: 1177, endPoint y: 415, distance: 42.4
click at [1177, 421] on span "[DATE]" at bounding box center [1191, 427] width 40 height 13
copy span "[DATE]"
drag, startPoint x: 283, startPoint y: 419, endPoint x: 155, endPoint y: 422, distance: 128.3
click at [155, 422] on td "Home Feedback P0" at bounding box center [239, 428] width 186 height 191
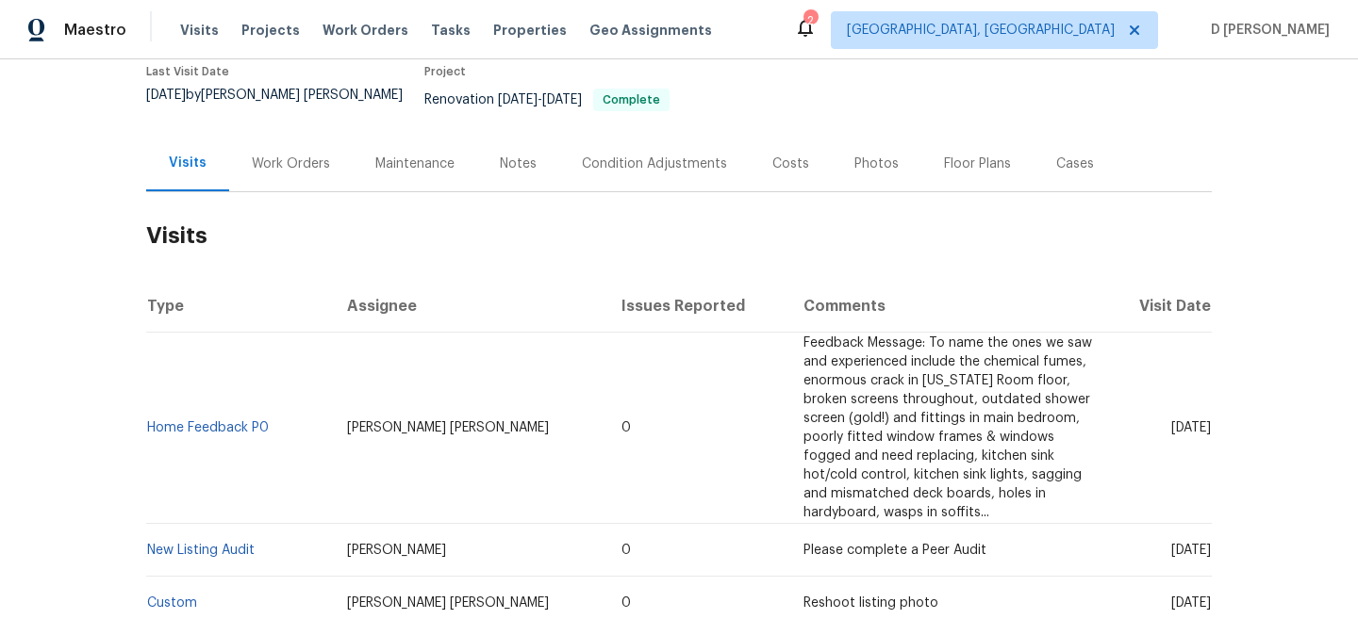
click at [164, 430] on td "Home Feedback P0" at bounding box center [239, 428] width 186 height 191
drag, startPoint x: 273, startPoint y: 416, endPoint x: 151, endPoint y: 414, distance: 122.6
click at [151, 414] on td "Home Feedback P0" at bounding box center [239, 428] width 186 height 191
copy link "Home Feedback P0"
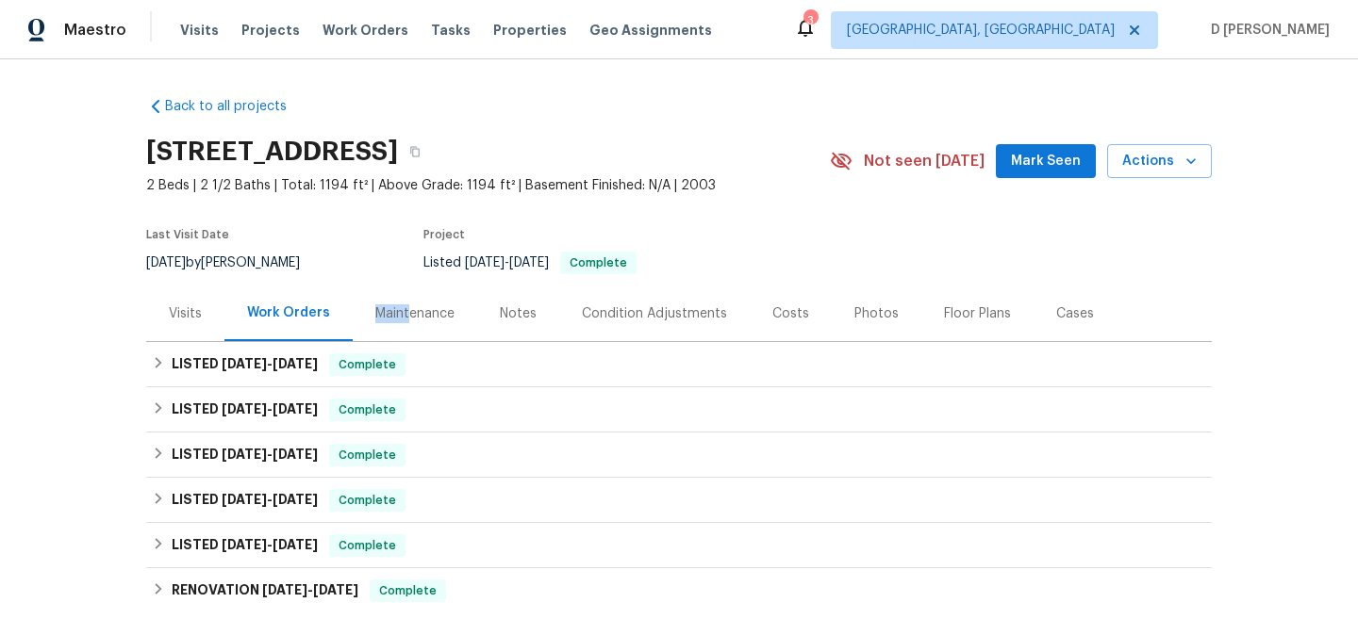
click at [409, 305] on div "Maintenance" at bounding box center [414, 314] width 79 height 19
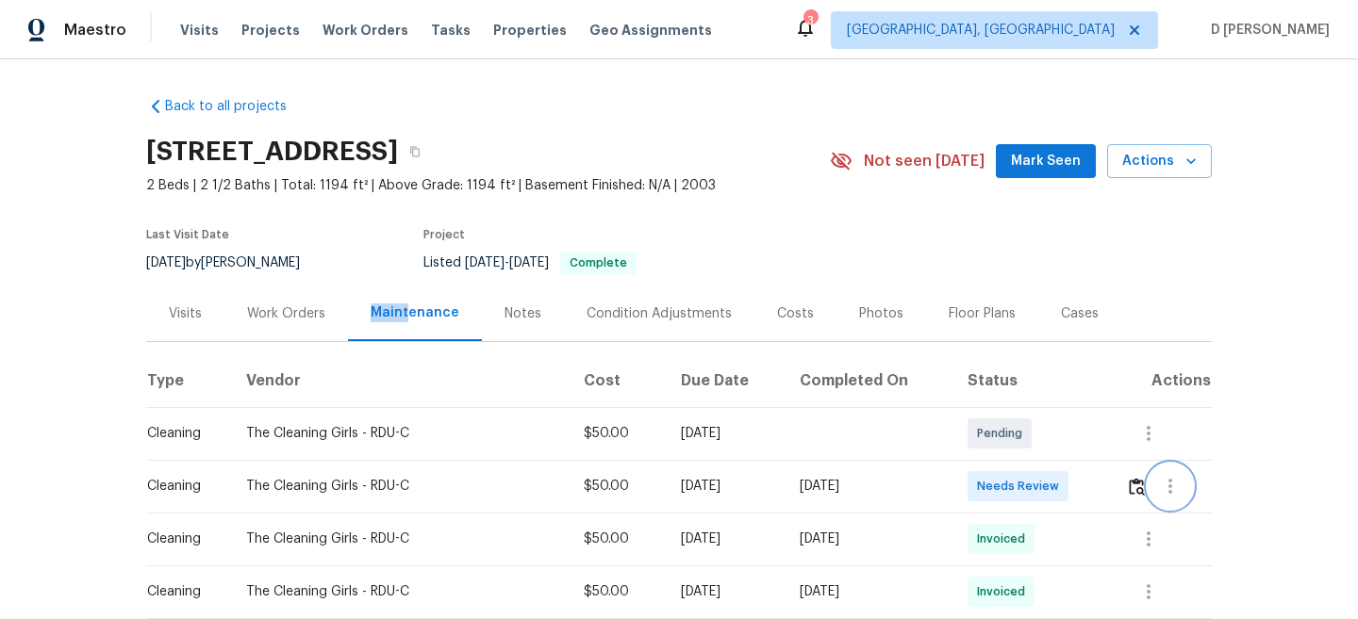
click at [1179, 483] on icon "button" at bounding box center [1170, 486] width 23 height 23
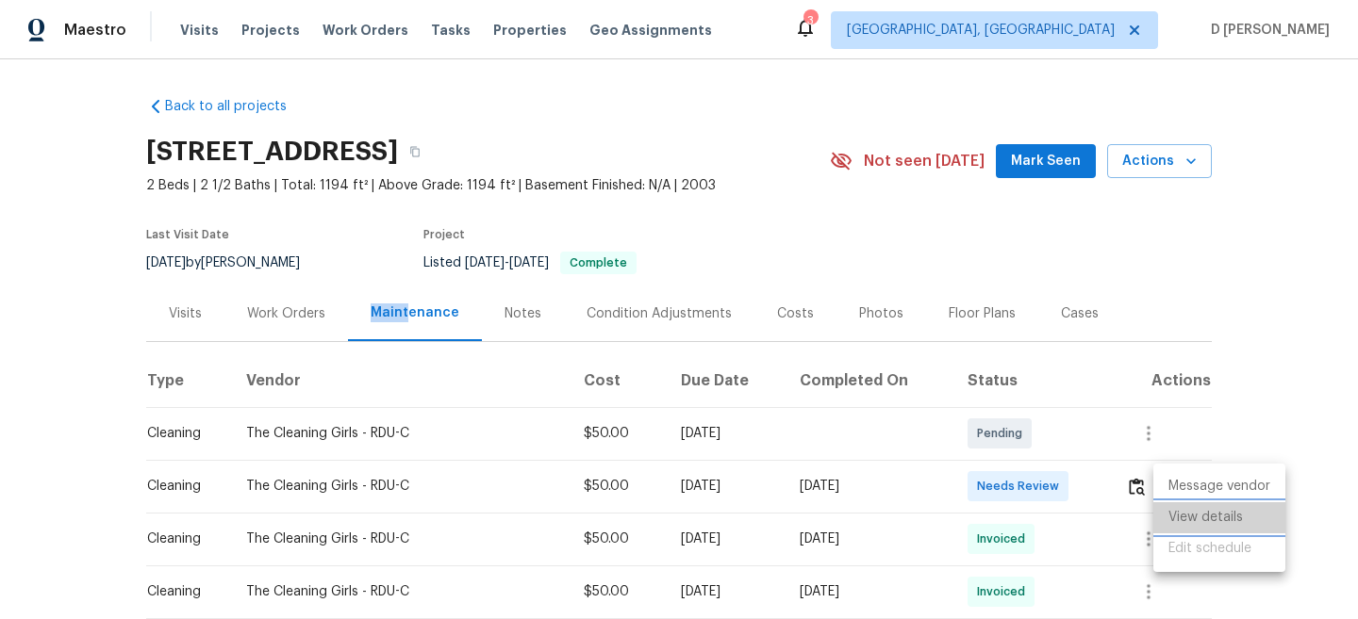
click at [1203, 514] on li "View details" at bounding box center [1219, 518] width 132 height 31
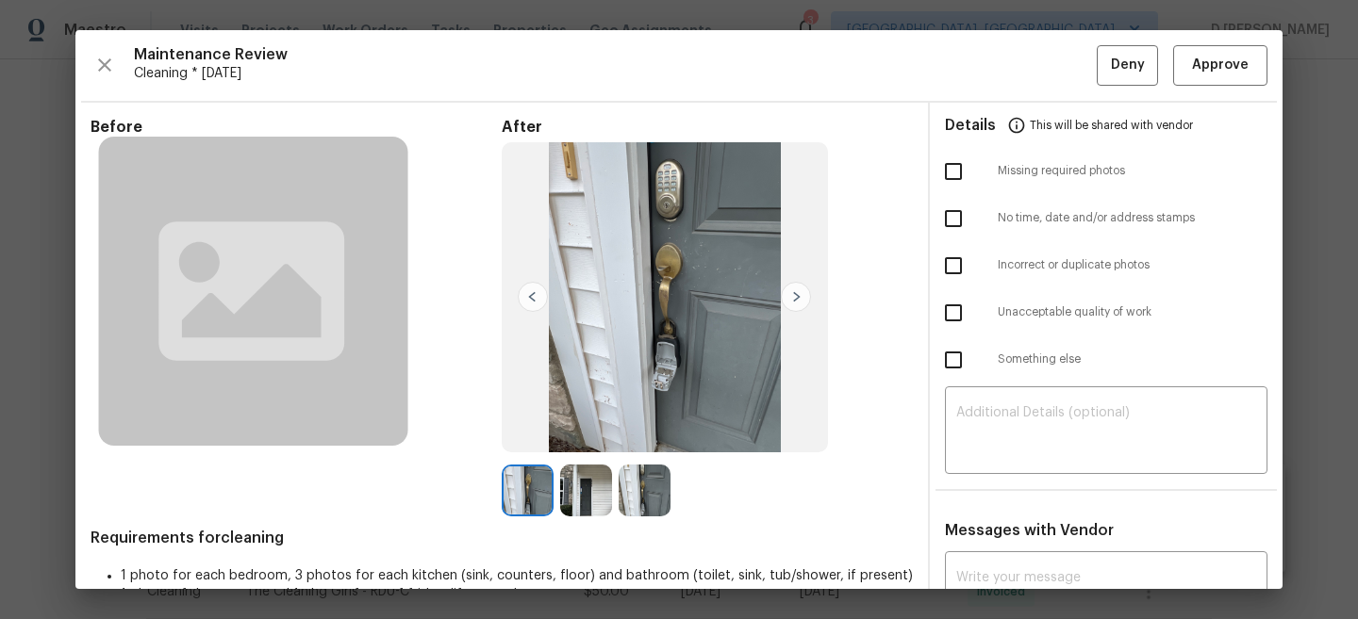
click at [962, 364] on input "checkbox" at bounding box center [953, 360] width 40 height 40
checkbox input "true"
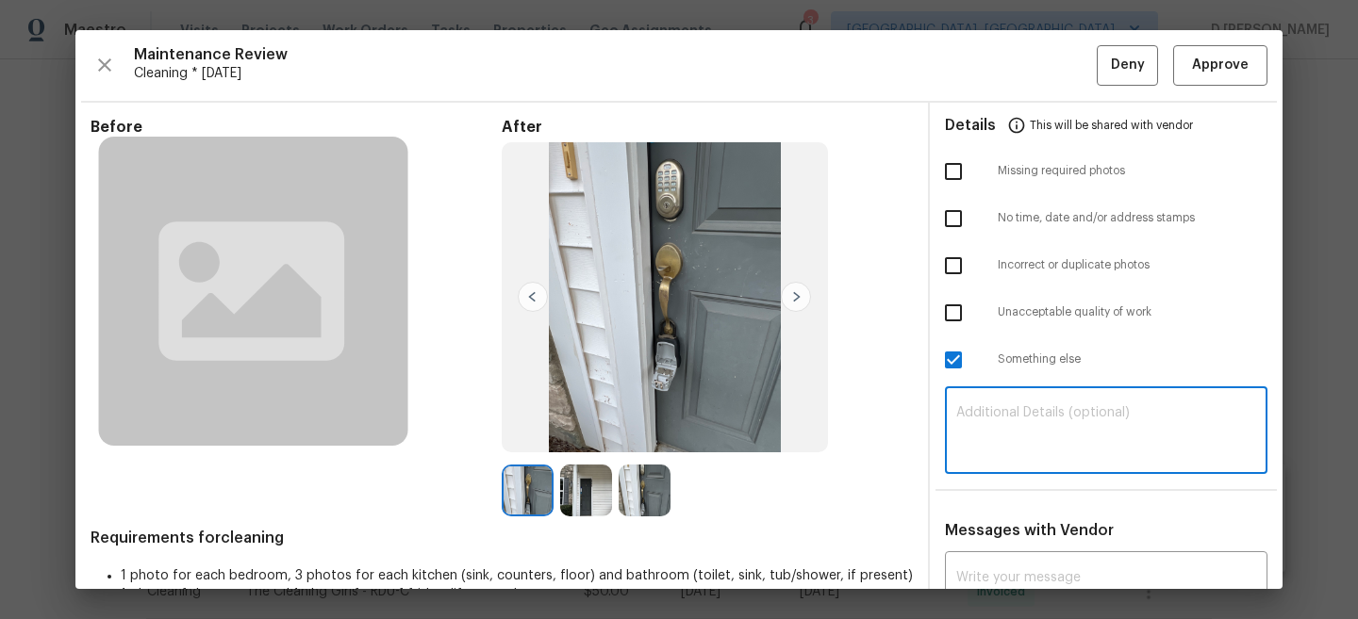
click at [1011, 434] on textarea at bounding box center [1106, 432] width 300 height 53
drag, startPoint x: 956, startPoint y: 410, endPoint x: 1145, endPoint y: 413, distance: 188.6
click at [1145, 413] on textarea "Creating a one off for trip fee" at bounding box center [1106, 432] width 300 height 53
type textarea "Creating a one off for trip fee"
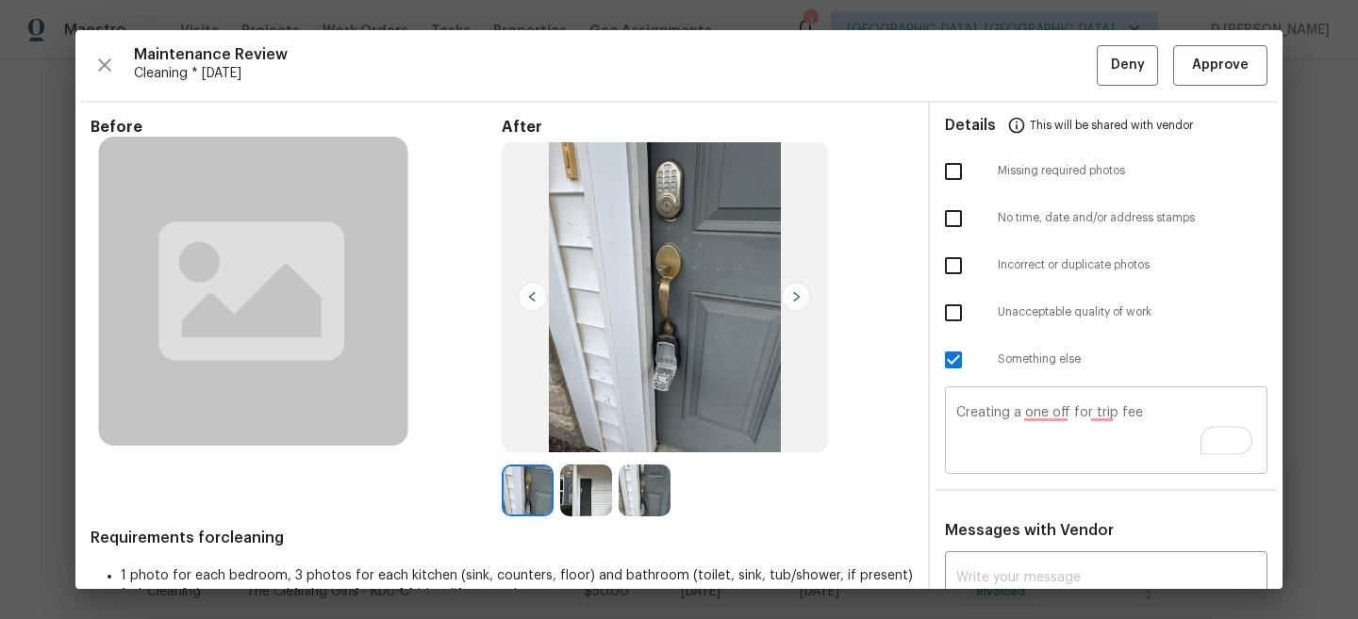
drag, startPoint x: 954, startPoint y: 412, endPoint x: 1176, endPoint y: 412, distance: 221.6
click at [1176, 412] on div "Creating a one off for trip fee ​" at bounding box center [1106, 432] width 322 height 83
drag, startPoint x: 953, startPoint y: 411, endPoint x: 1115, endPoint y: 408, distance: 161.3
click at [1115, 408] on div "Creating a one off for trip fee ​" at bounding box center [1106, 432] width 322 height 83
drag, startPoint x: 959, startPoint y: 415, endPoint x: 1155, endPoint y: 418, distance: 196.1
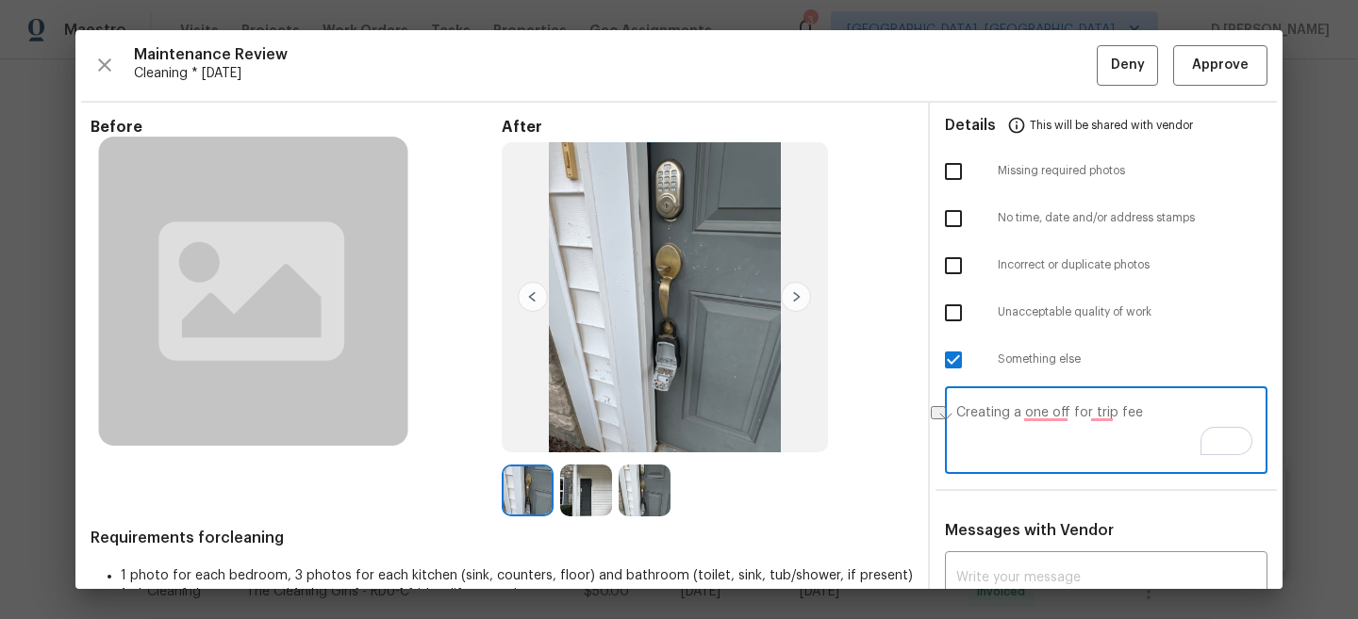
click at [1155, 418] on textarea "Creating a one off for trip fee" at bounding box center [1106, 432] width 300 height 53
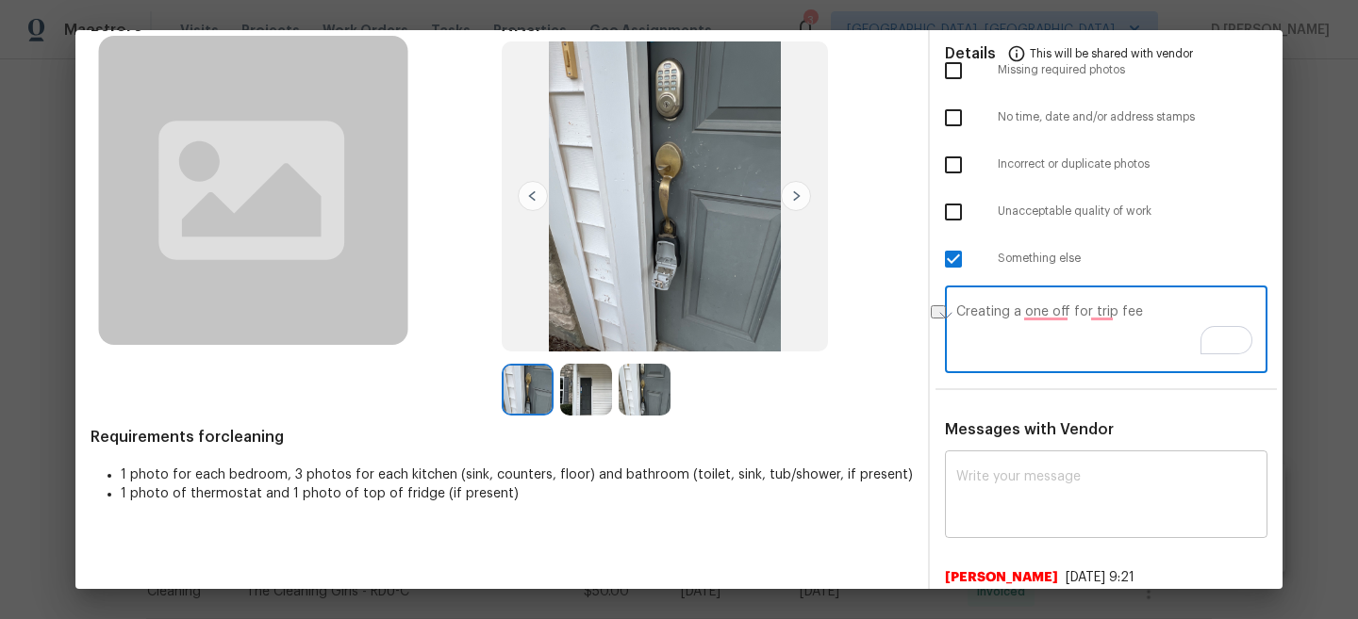
click at [1013, 483] on textarea at bounding box center [1106, 497] width 300 height 53
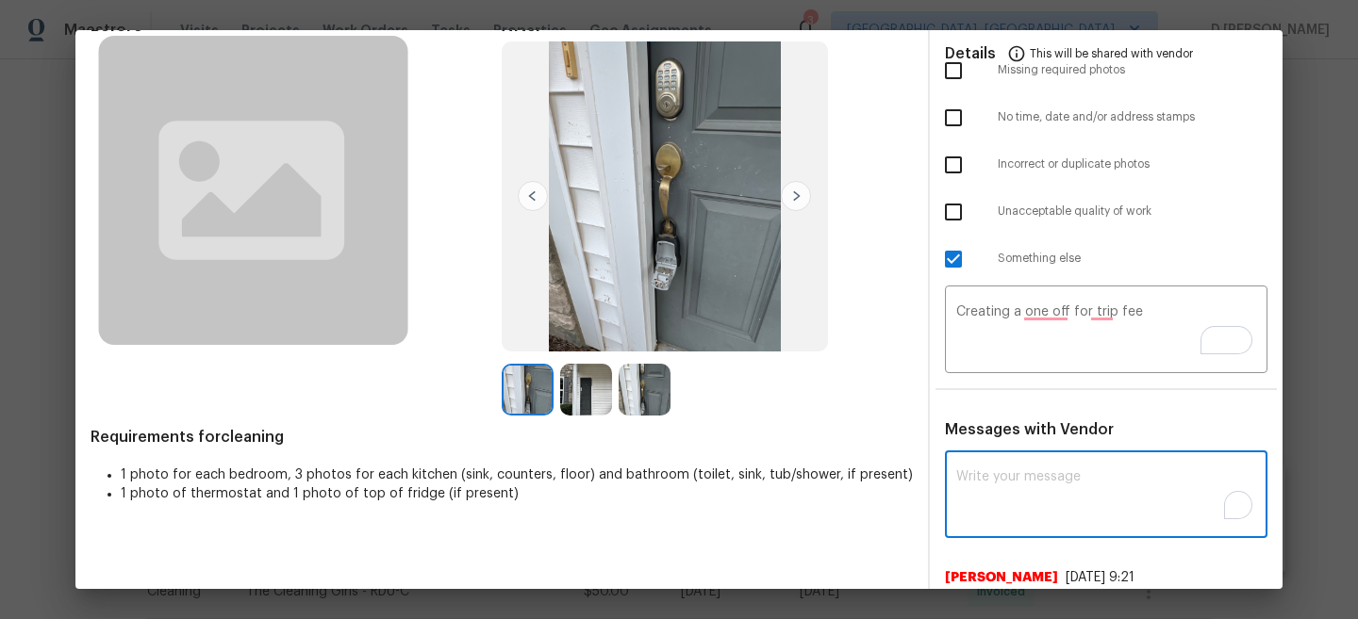
paste textarea "Creating a one off for trip fee"
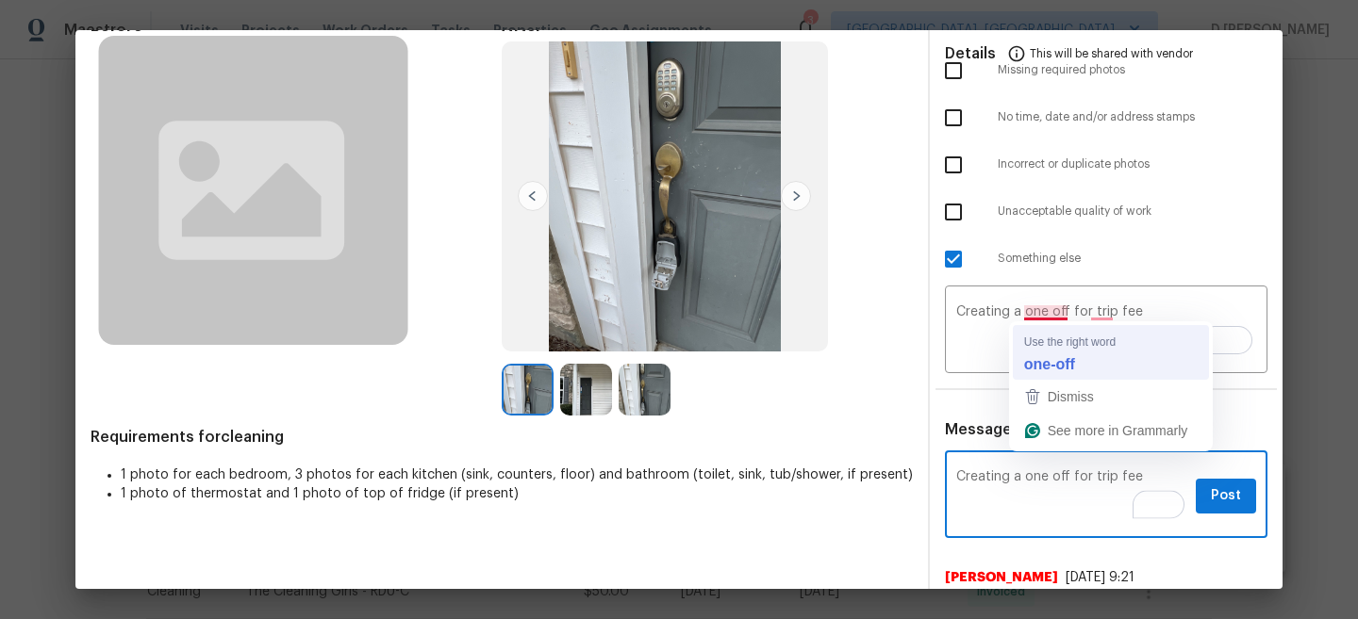
type textarea "Creating a one off for trip fee"
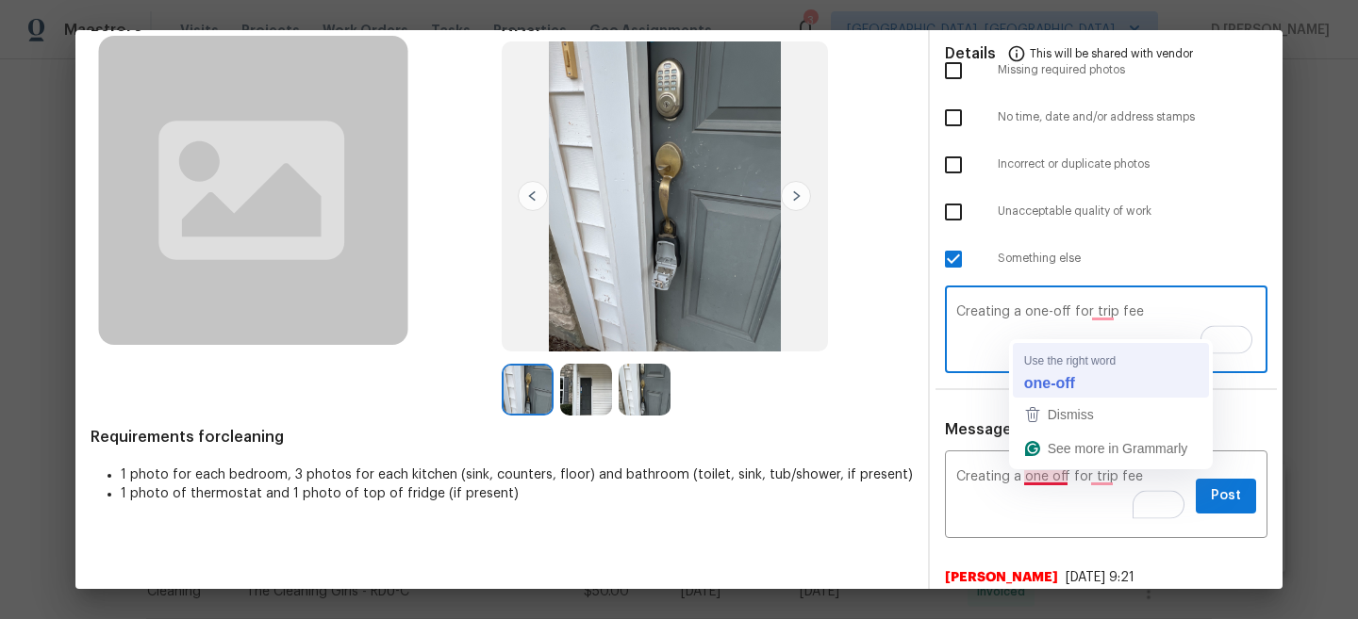
type textarea "Creating a one-off for trip fee"
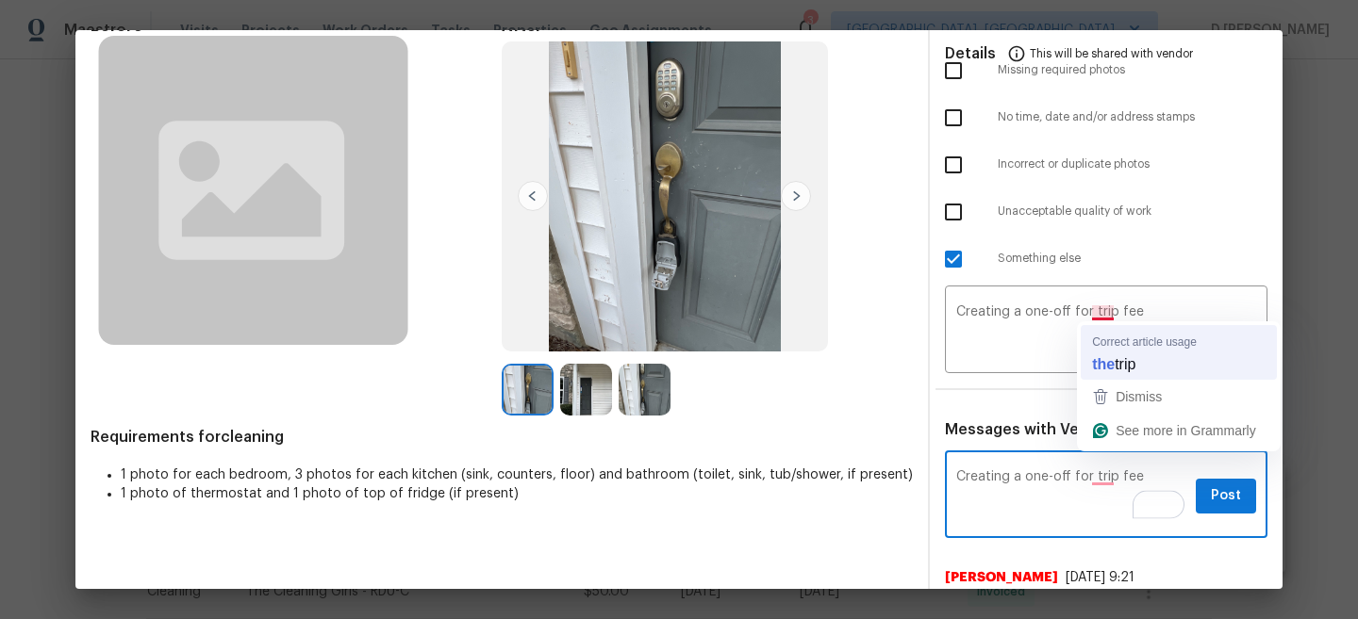
type textarea "Creating a one-off for trip fee"
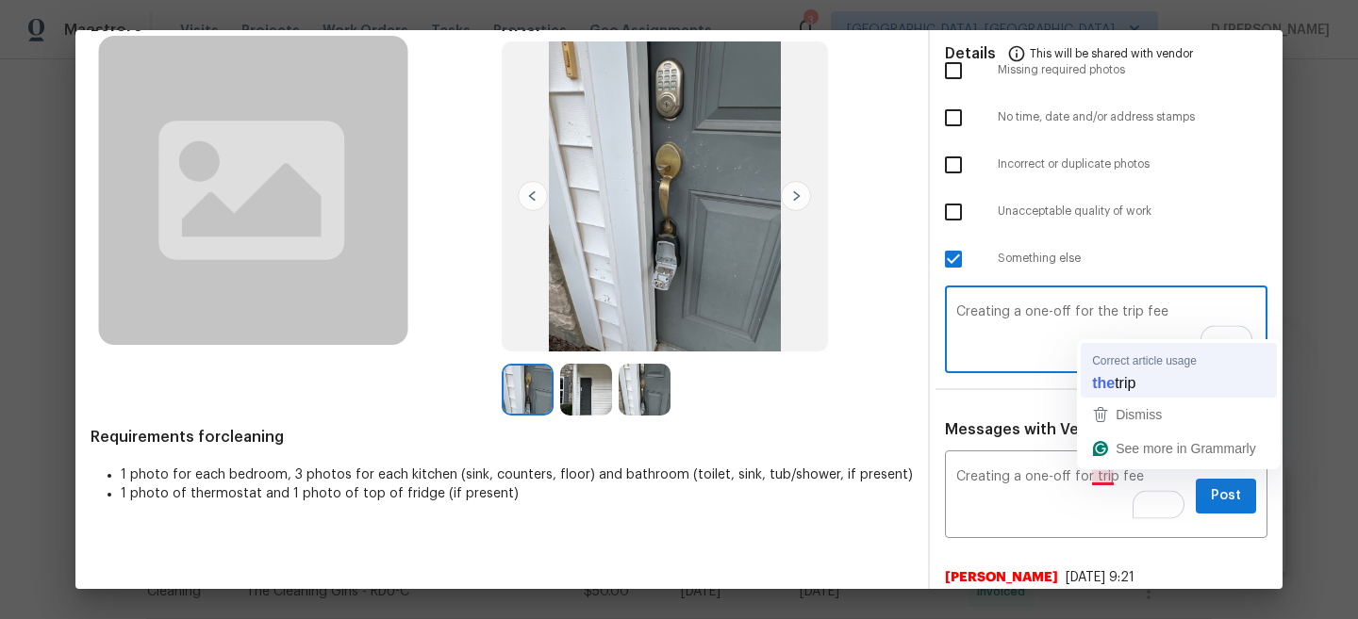
type textarea "Creating a one-off for the trip fee"
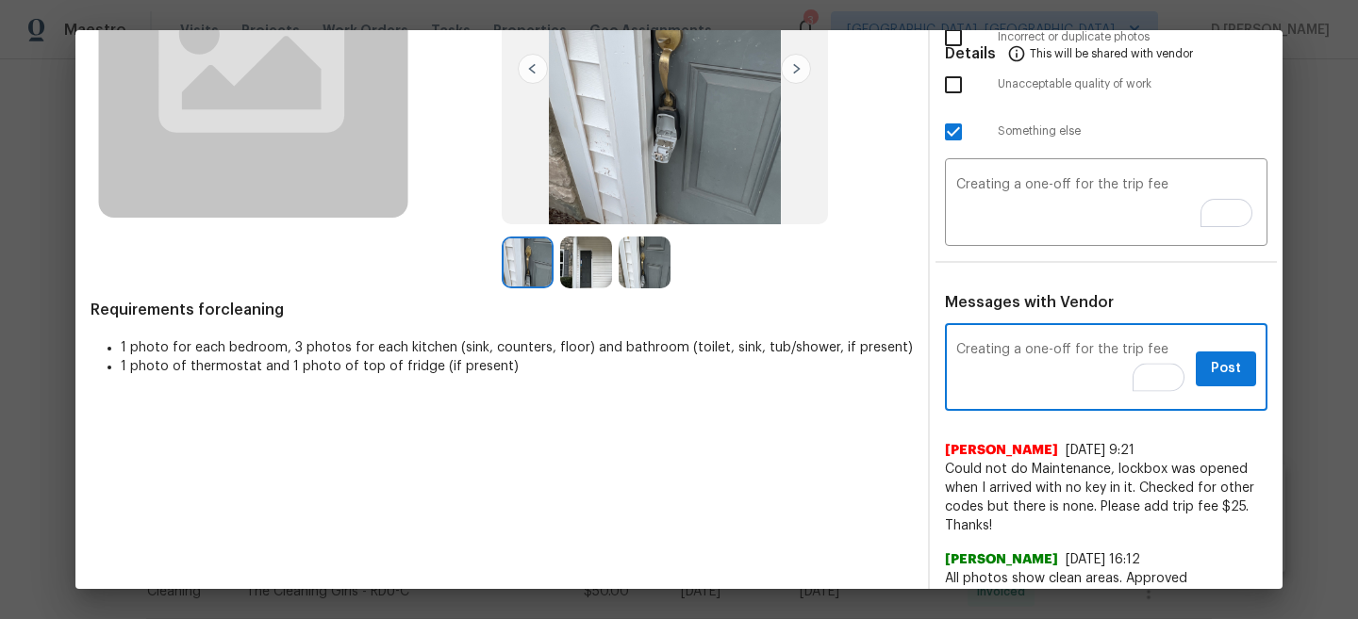
scroll to position [225, 0]
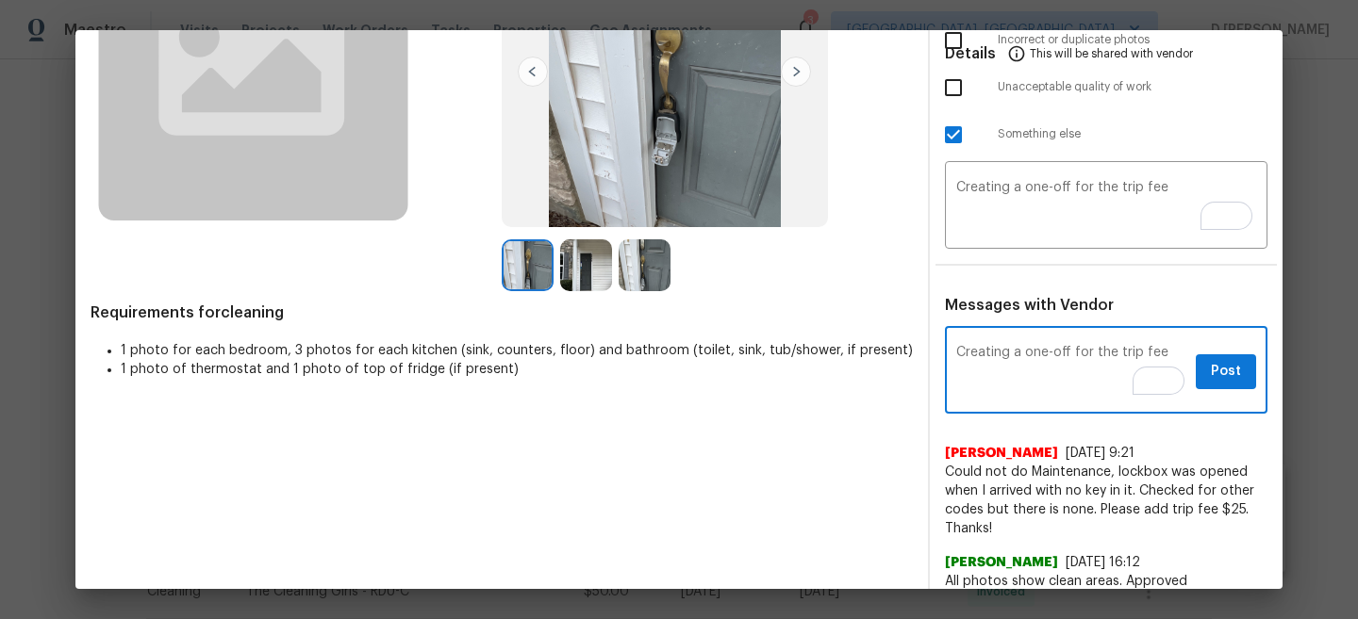
type textarea "Creating a one-off for the trip fee"
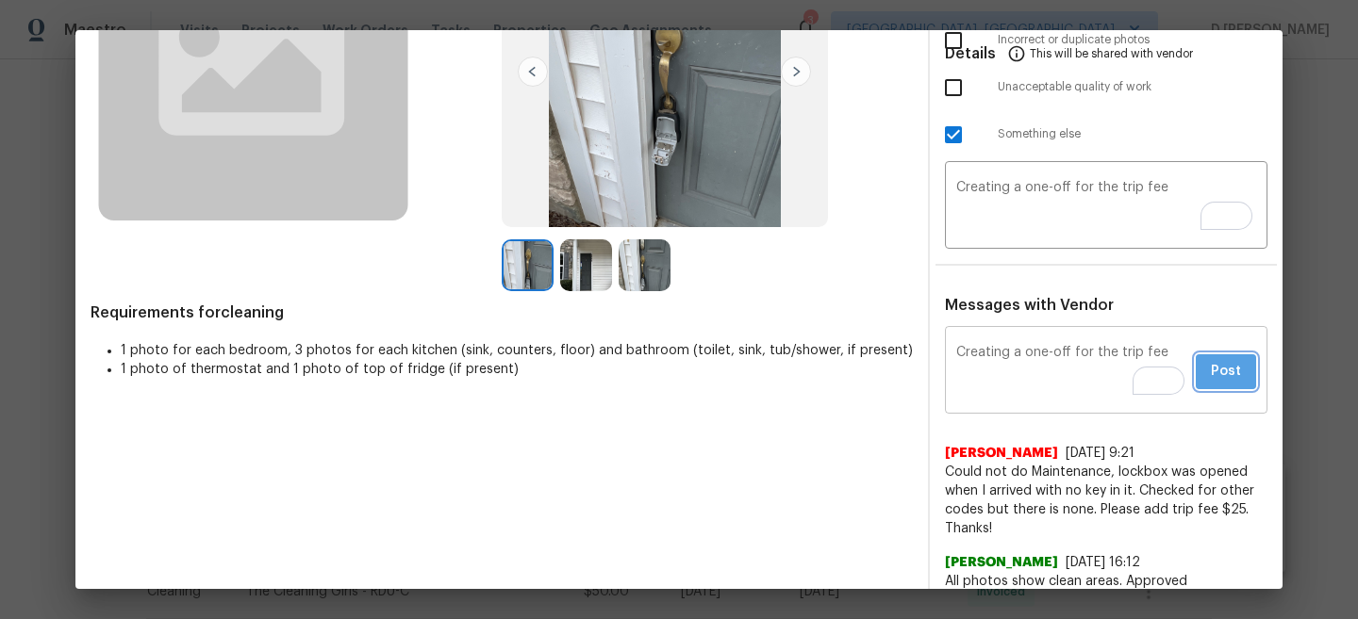
click at [1216, 379] on span "Post" at bounding box center [1226, 372] width 30 height 24
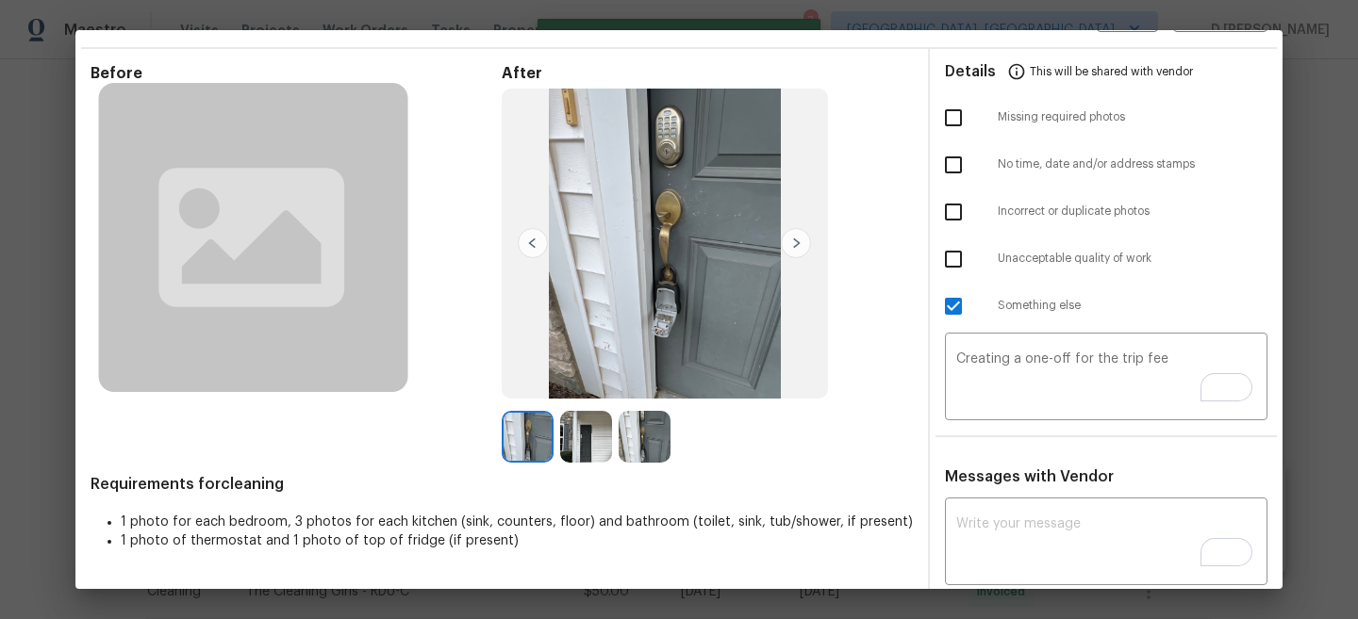
scroll to position [0, 0]
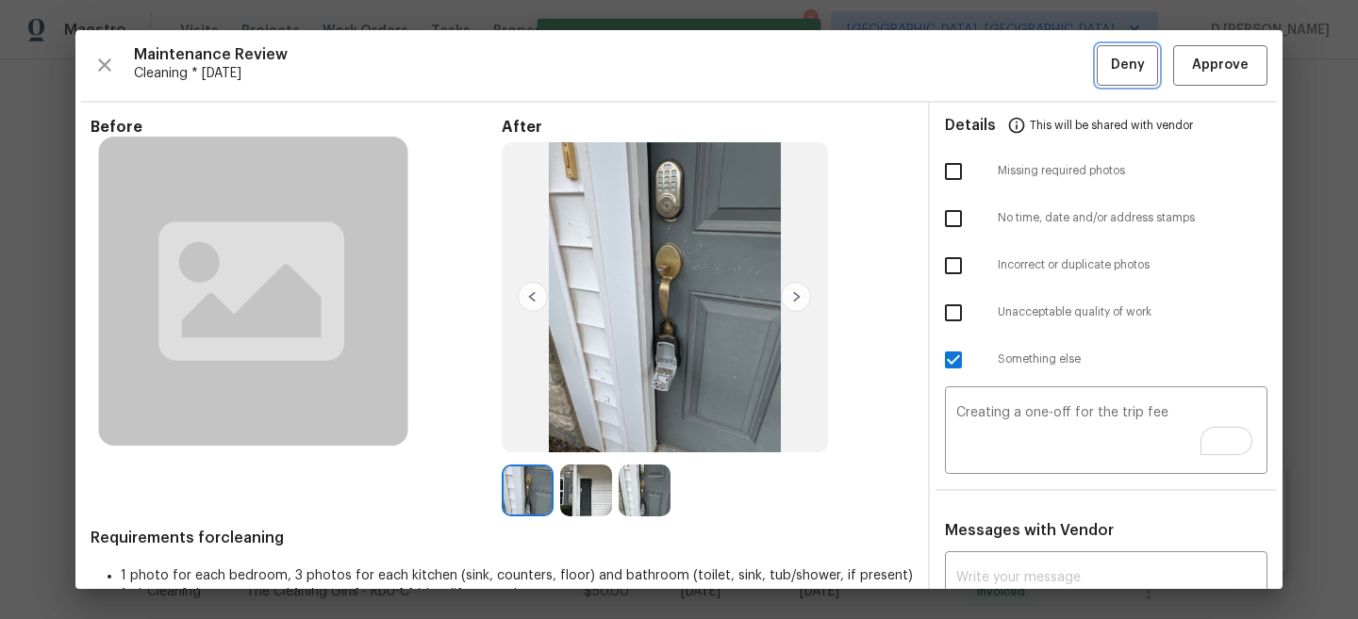
click at [1116, 76] on span "Deny" at bounding box center [1128, 66] width 34 height 24
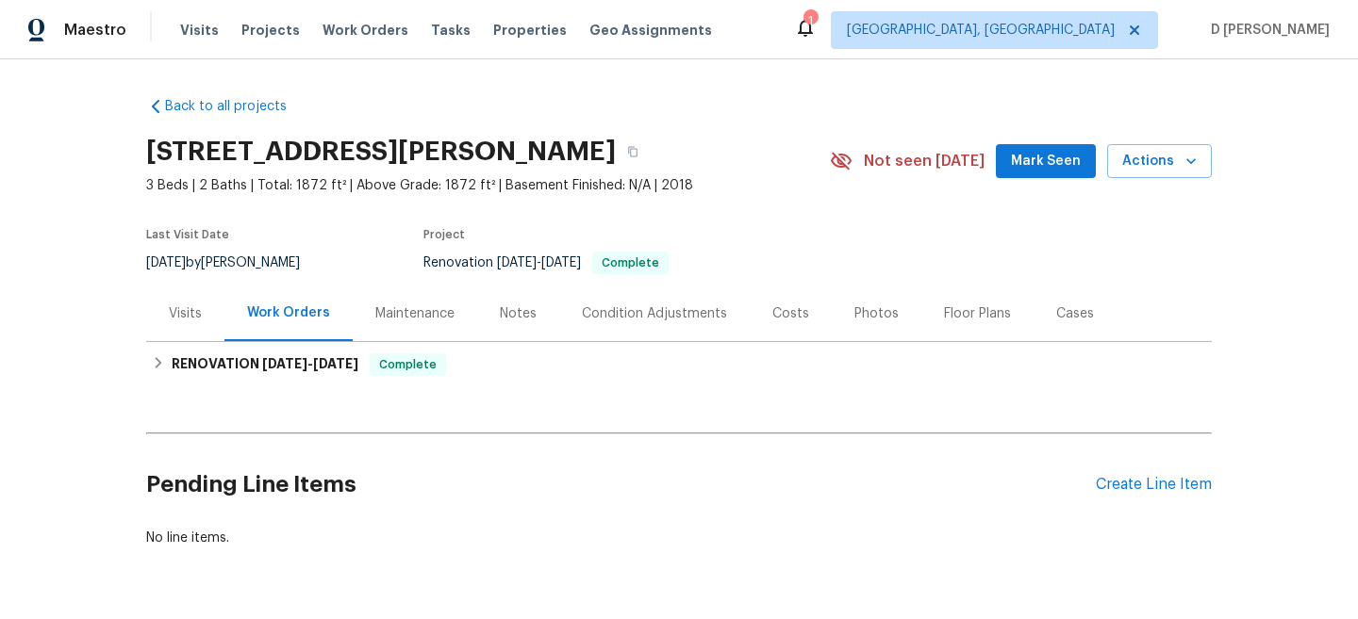
scroll to position [57, 0]
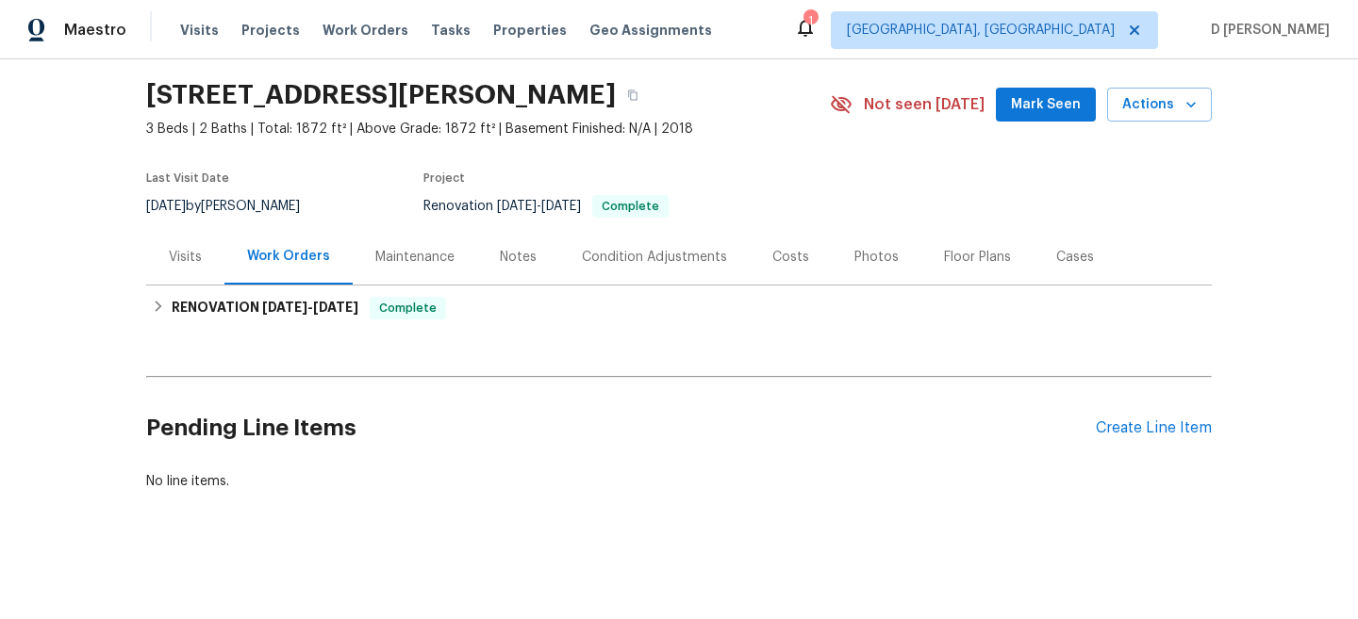
click at [161, 251] on div "Visits" at bounding box center [185, 257] width 78 height 56
